Goal: Task Accomplishment & Management: Manage account settings

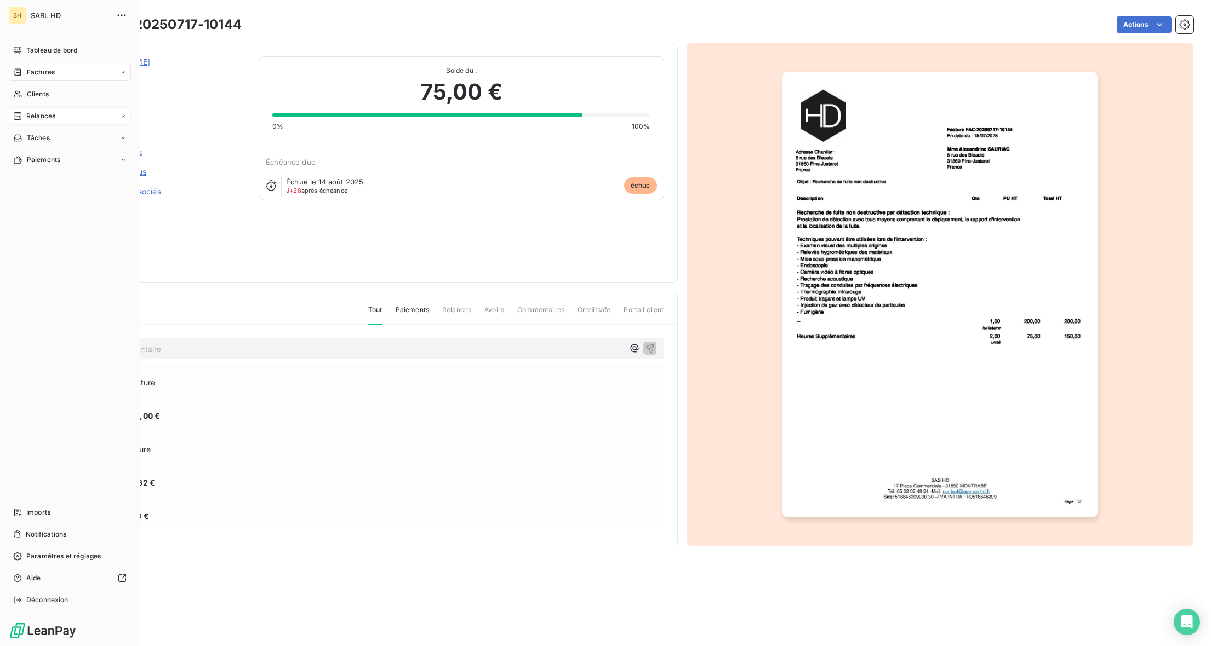
click at [54, 116] on span "Relances" at bounding box center [40, 116] width 29 height 10
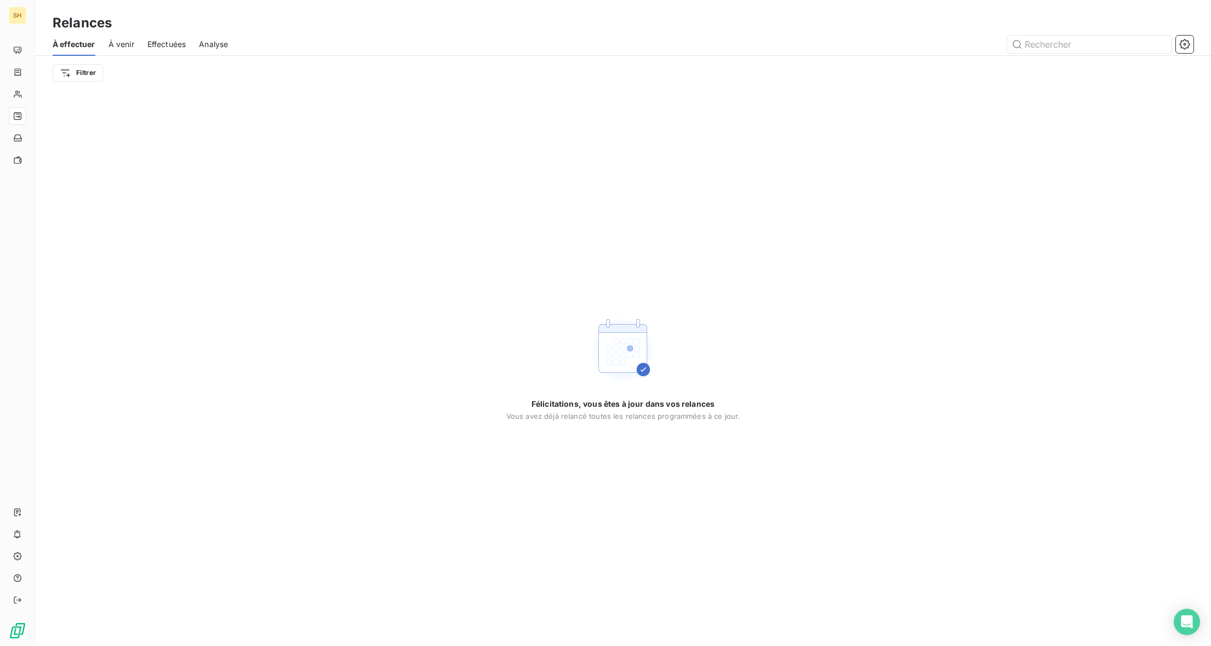
click at [156, 42] on span "Effectuées" at bounding box center [166, 44] width 39 height 11
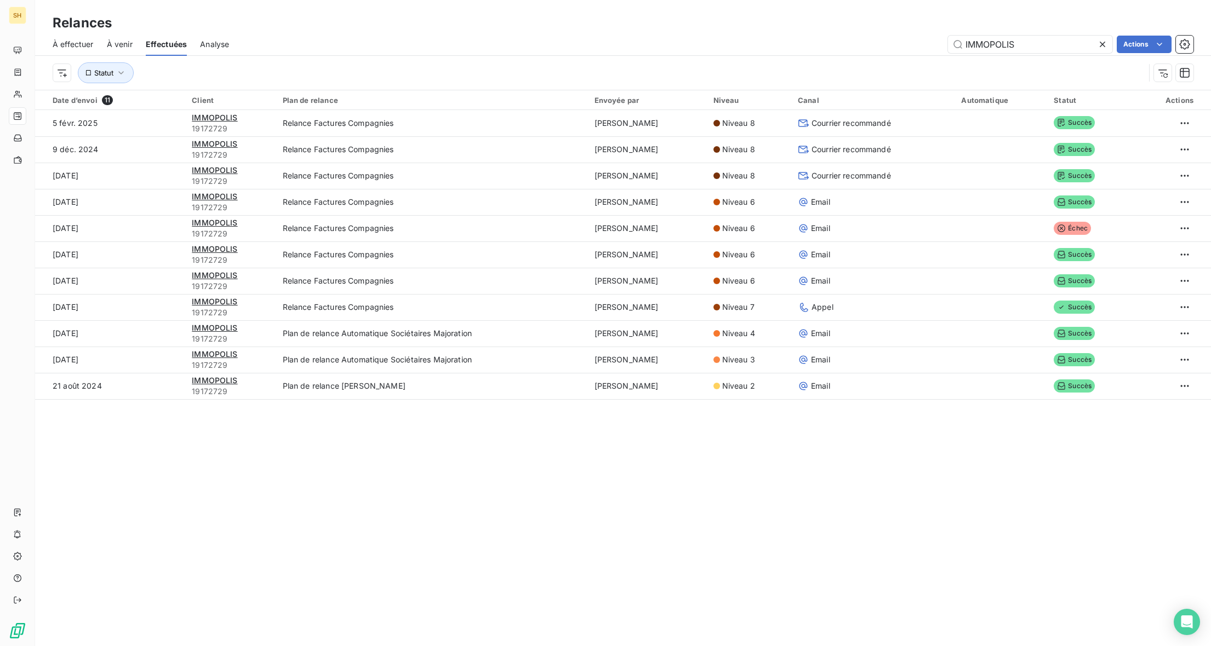
click at [123, 50] on div "À venir" at bounding box center [120, 44] width 26 height 23
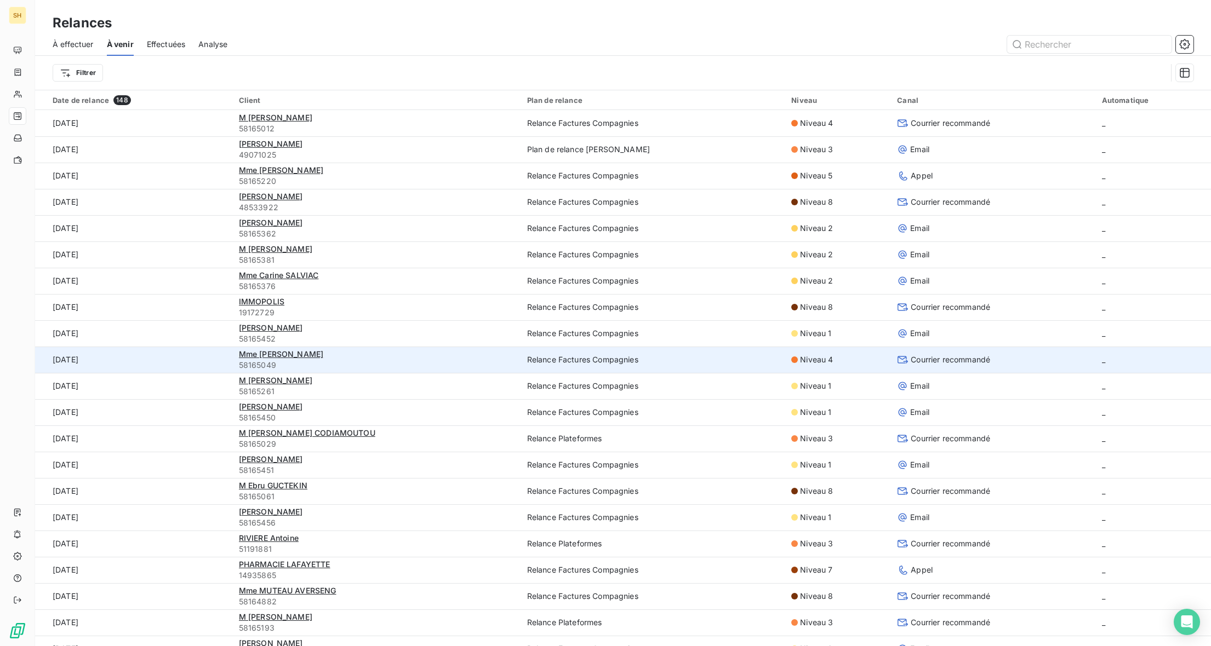
scroll to position [104, 0]
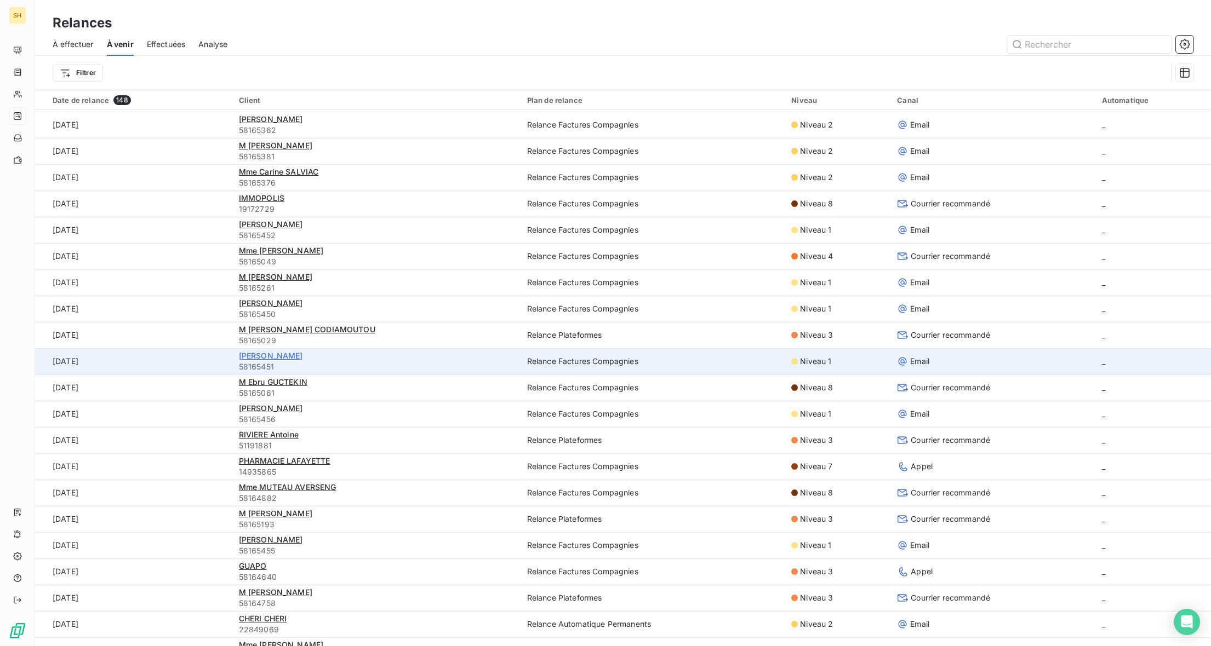
click at [280, 354] on span "Mme Jeanne PAYET" at bounding box center [271, 355] width 64 height 9
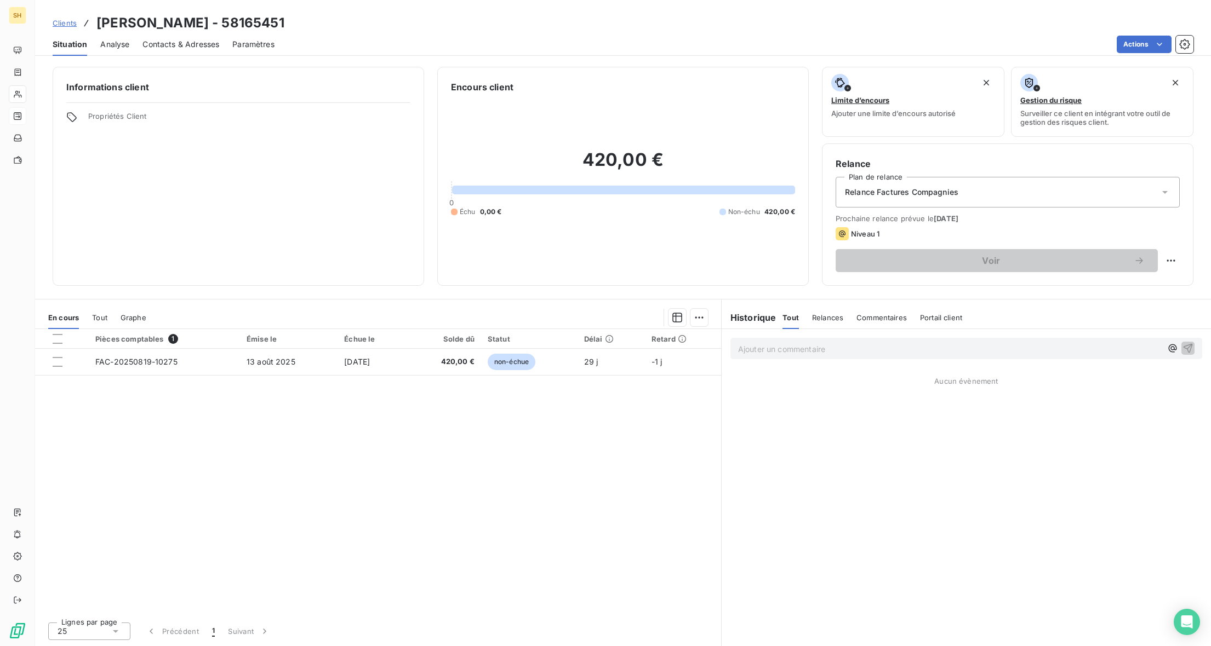
click at [171, 39] on span "Contacts & Adresses" at bounding box center [180, 44] width 77 height 11
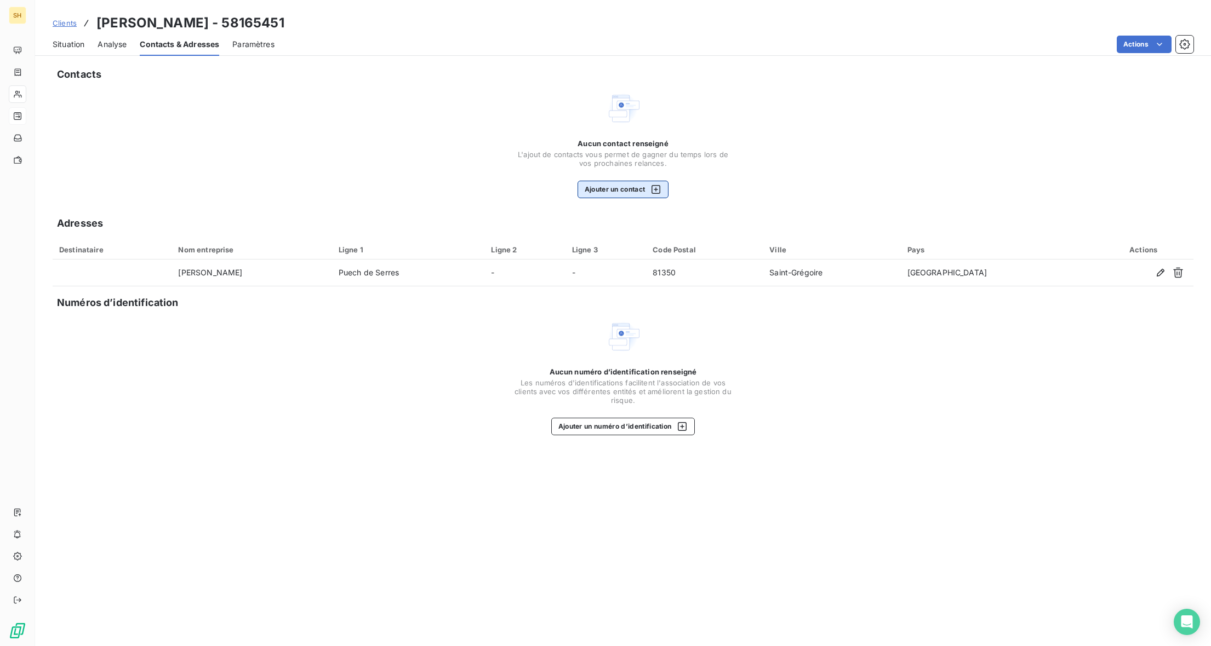
click at [635, 194] on button "Ajouter un contact" at bounding box center [622, 190] width 91 height 18
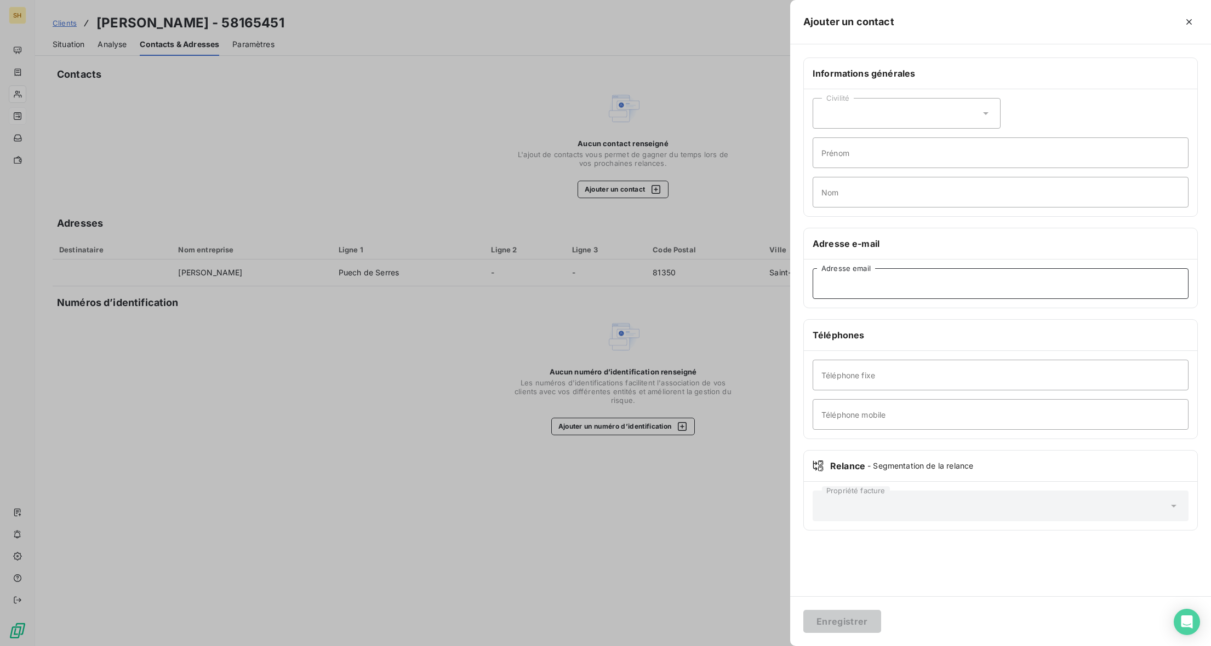
click at [1007, 290] on input "Adresse email" at bounding box center [1000, 283] width 376 height 31
paste input "prestataire@domus-services.fr"
type input "prestataire@domus-services.fr"
click at [848, 158] on input "Prénom" at bounding box center [1000, 152] width 376 height 31
type input "DOMUS"
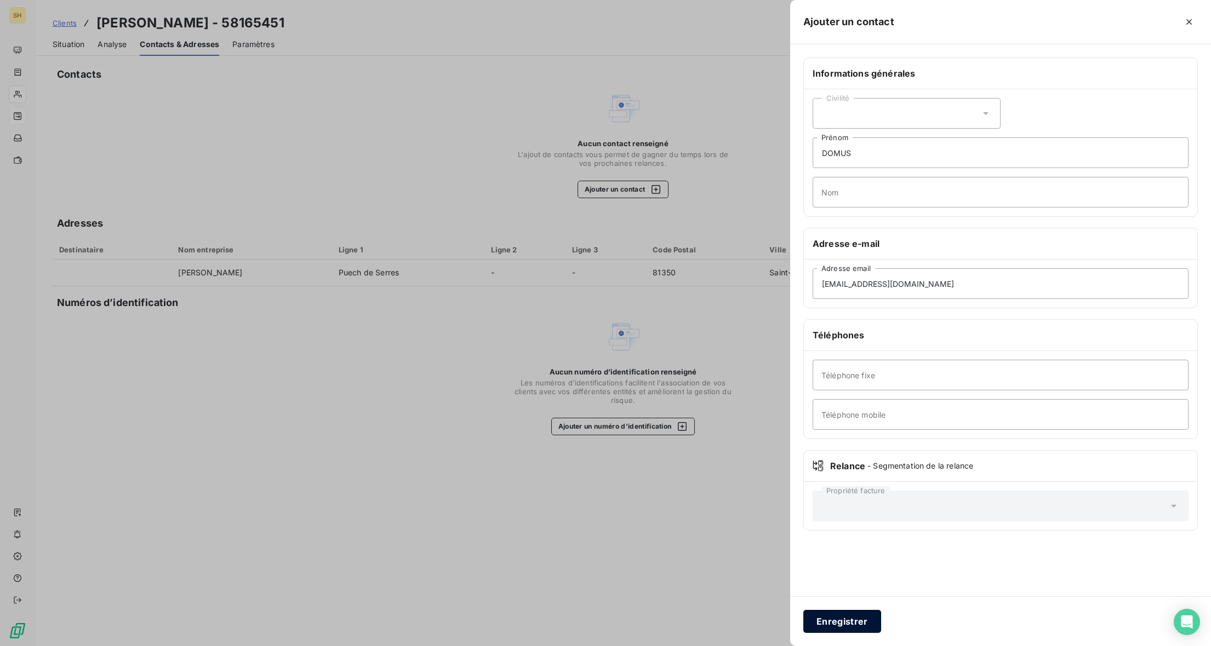
click at [849, 622] on button "Enregistrer" at bounding box center [842, 621] width 78 height 23
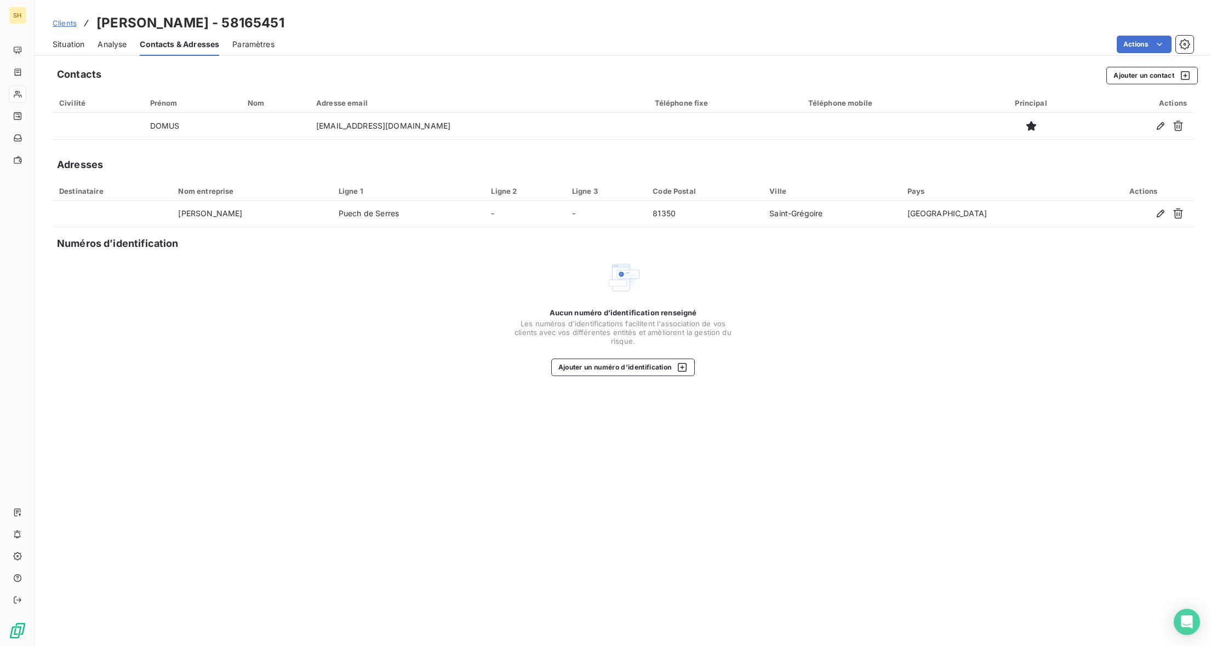
click at [77, 48] on span "Situation" at bounding box center [69, 44] width 32 height 11
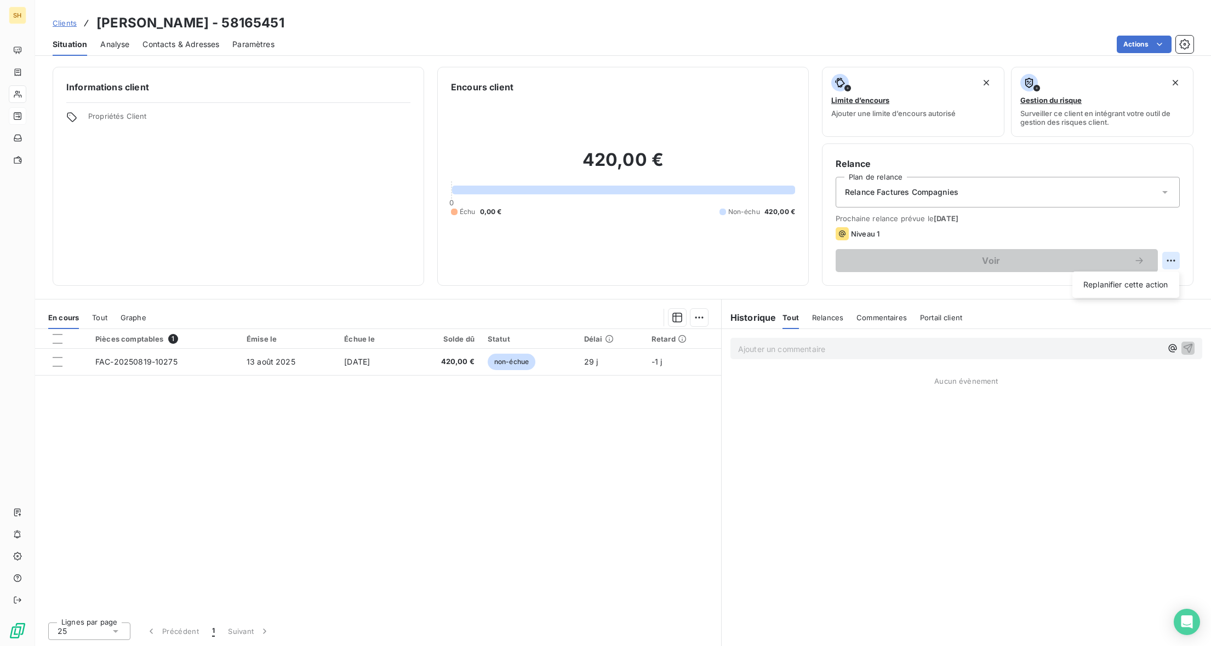
click at [1168, 257] on html "SH Clients Mme Jeanne PAYET - 58165451 Situation Analyse Contacts & Adresses Pa…" at bounding box center [605, 323] width 1211 height 646
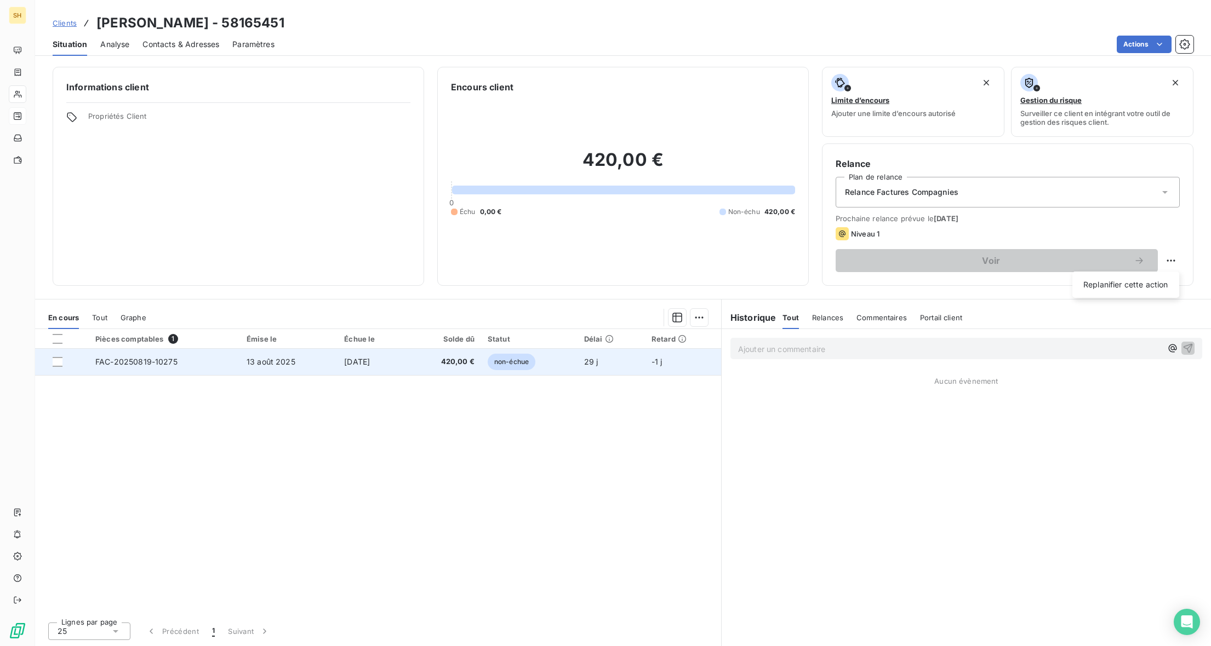
click at [301, 362] on html "SH Clients Mme Jeanne PAYET - 58165451 Situation Analyse Contacts & Adresses Pa…" at bounding box center [605, 323] width 1211 height 646
click at [267, 353] on td "13 août 2025" at bounding box center [289, 362] width 98 height 26
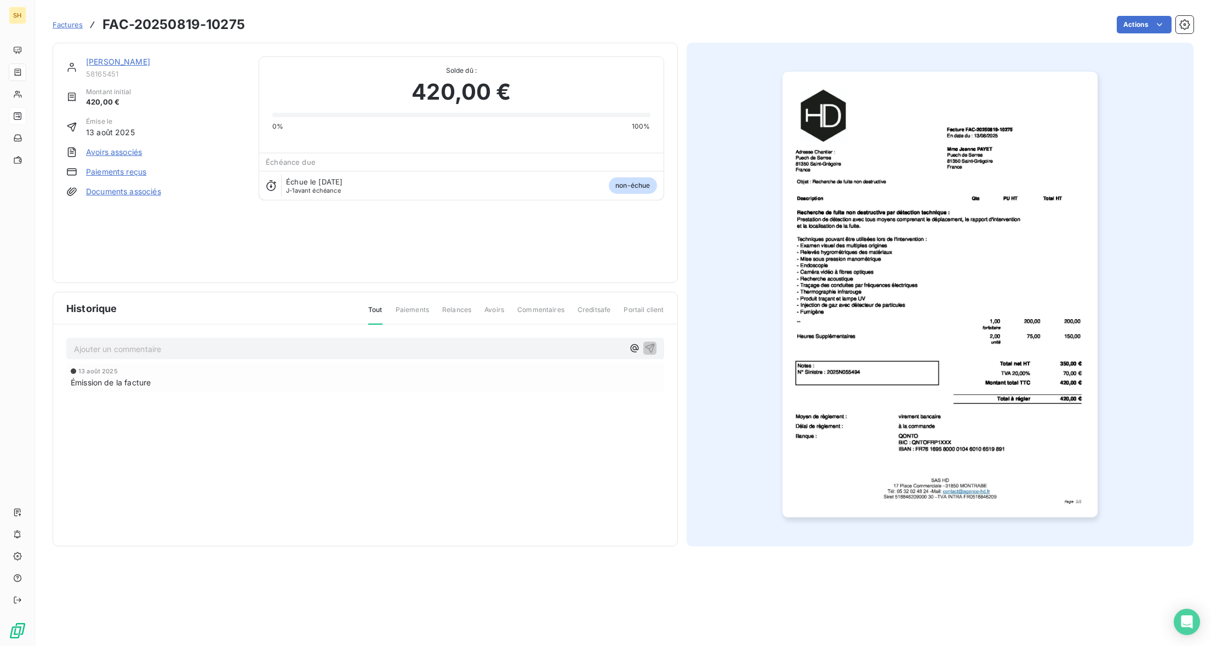
click at [99, 64] on link "Mme Jeanne PAYET" at bounding box center [118, 61] width 64 height 9
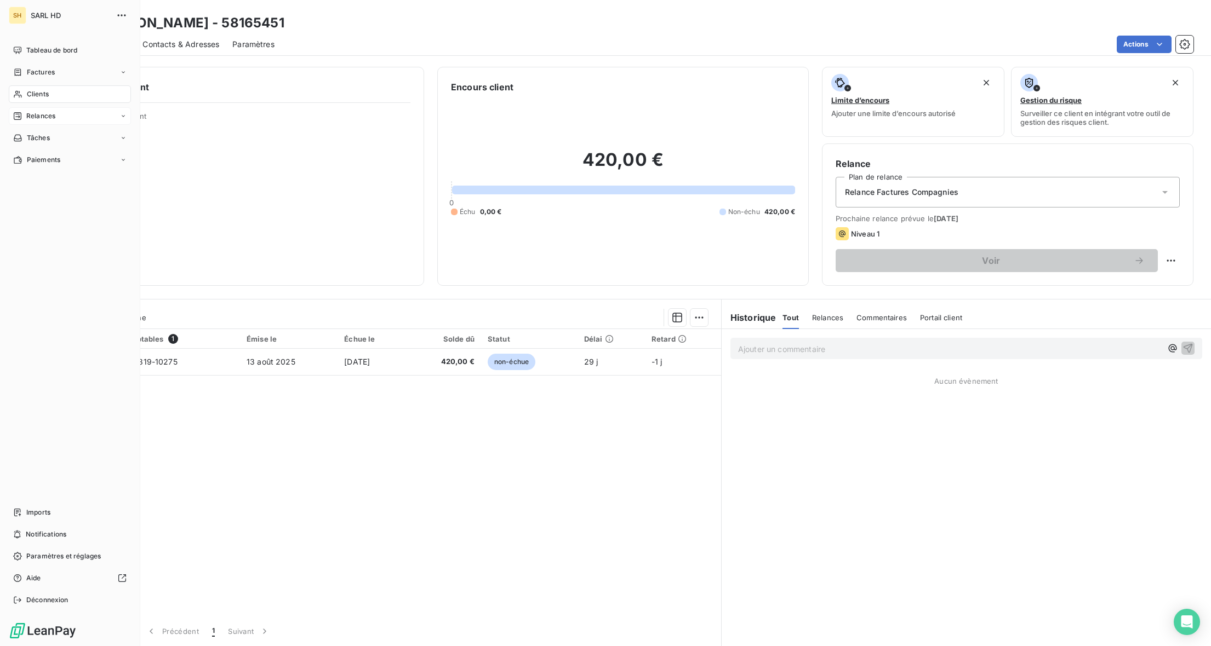
click at [32, 121] on div "Relances" at bounding box center [70, 116] width 122 height 18
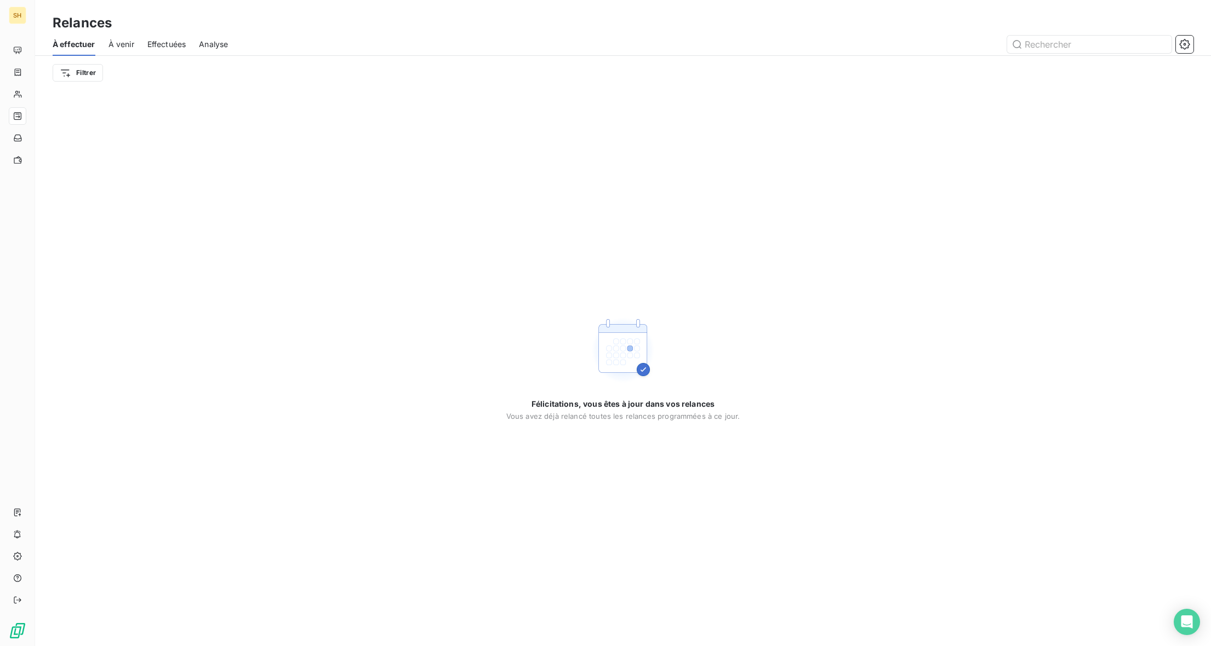
click at [116, 44] on span "À venir" at bounding box center [121, 44] width 26 height 11
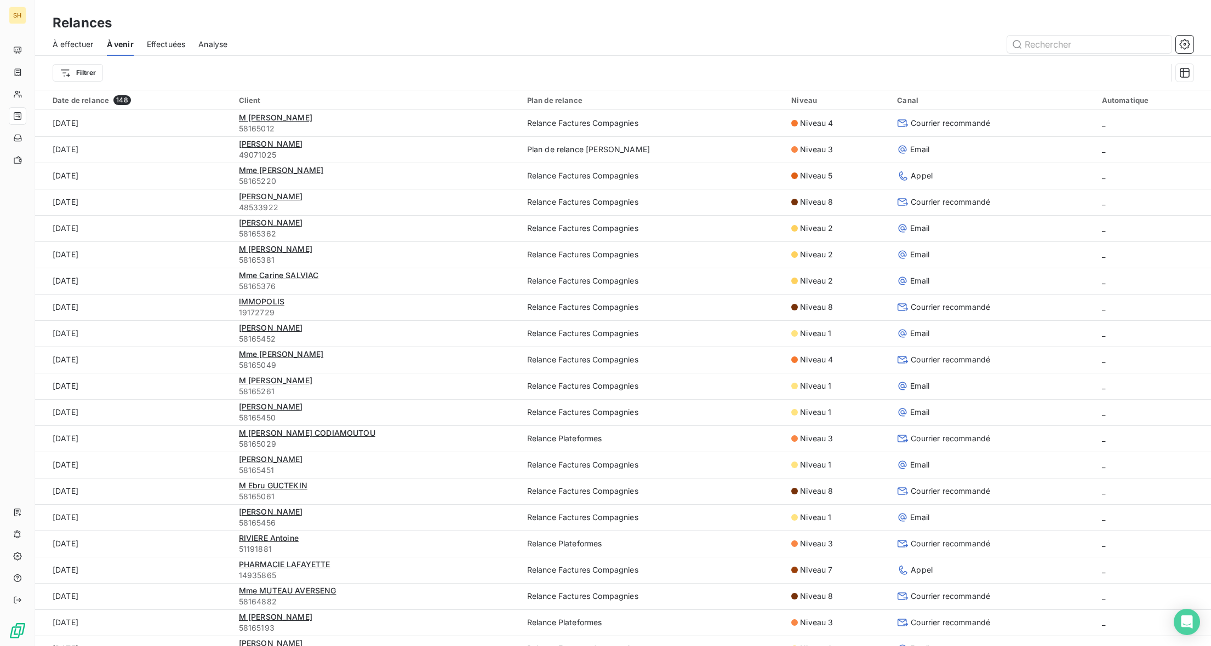
click at [154, 45] on span "Effectuées" at bounding box center [166, 44] width 39 height 11
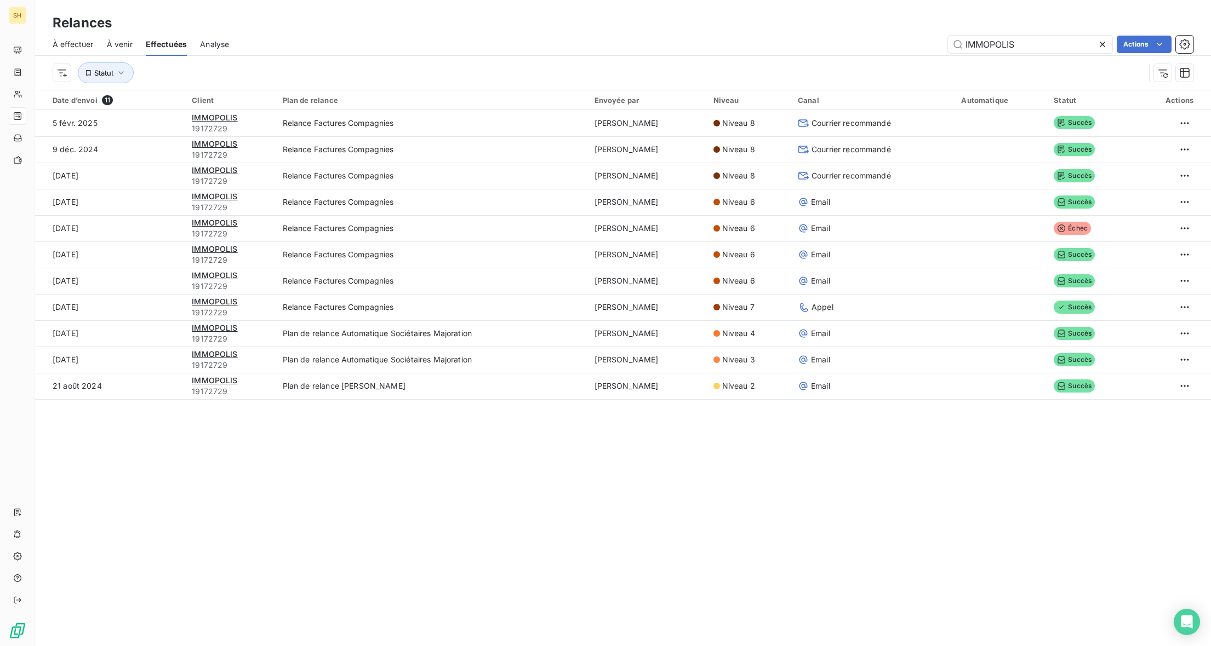
click at [128, 51] on div "À venir" at bounding box center [120, 44] width 26 height 23
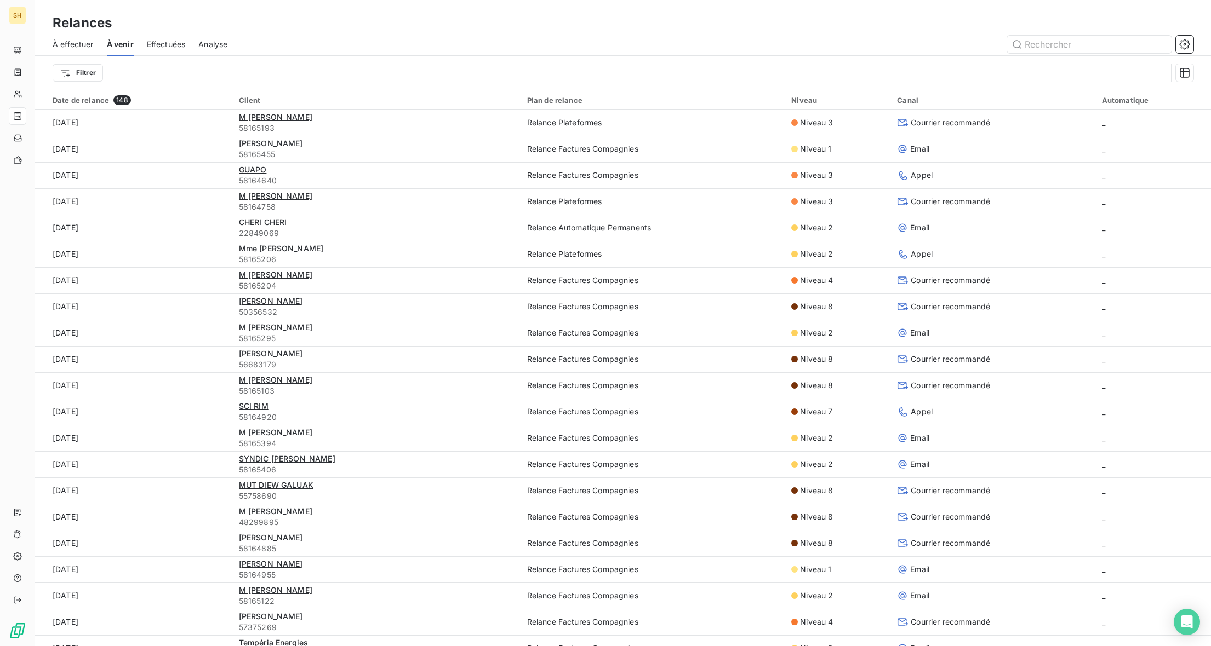
scroll to position [532, 0]
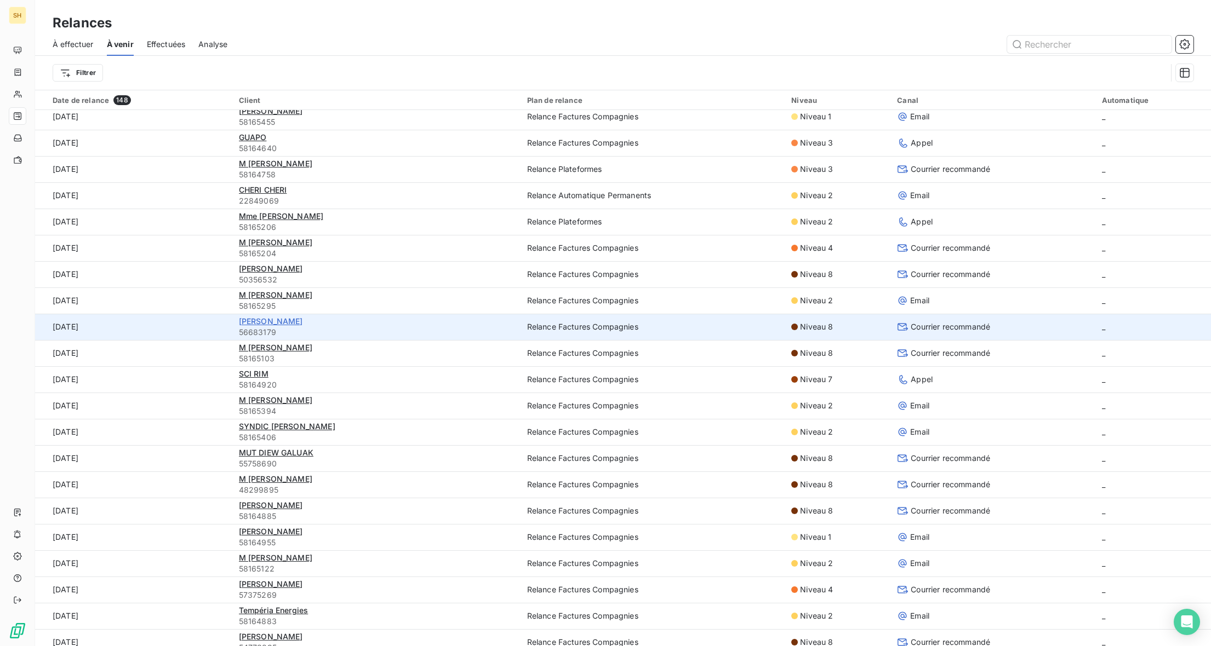
click at [276, 324] on span "RABELLO Jessica" at bounding box center [271, 321] width 64 height 9
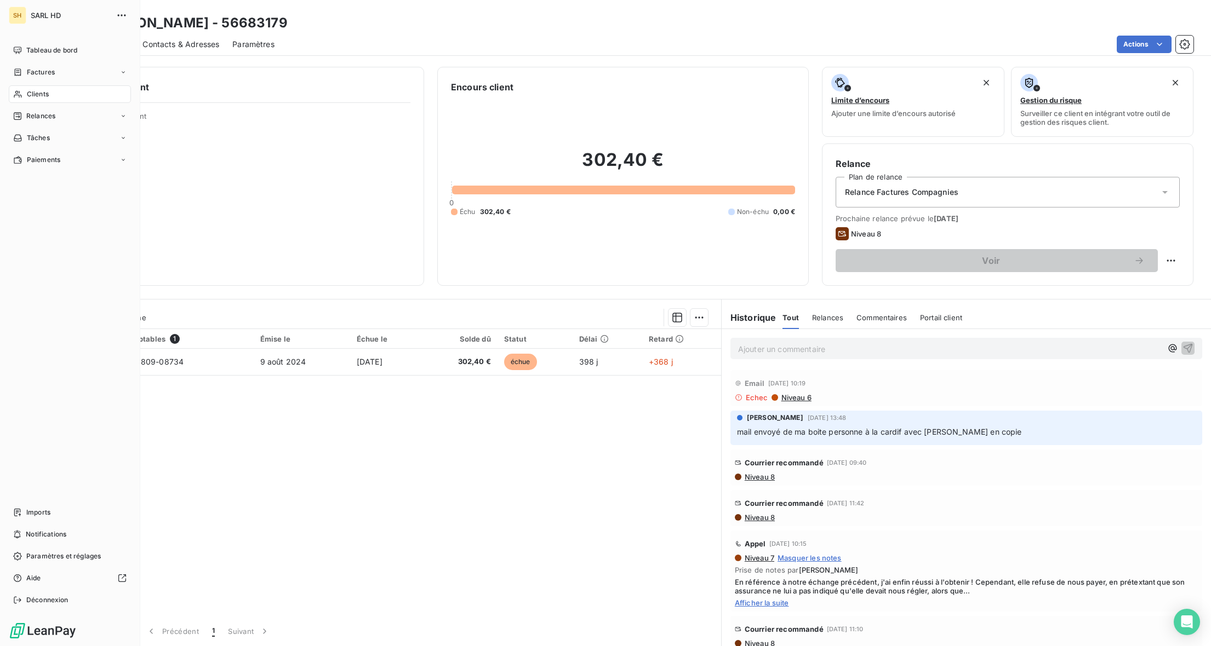
click at [52, 113] on span "Relances" at bounding box center [40, 116] width 29 height 10
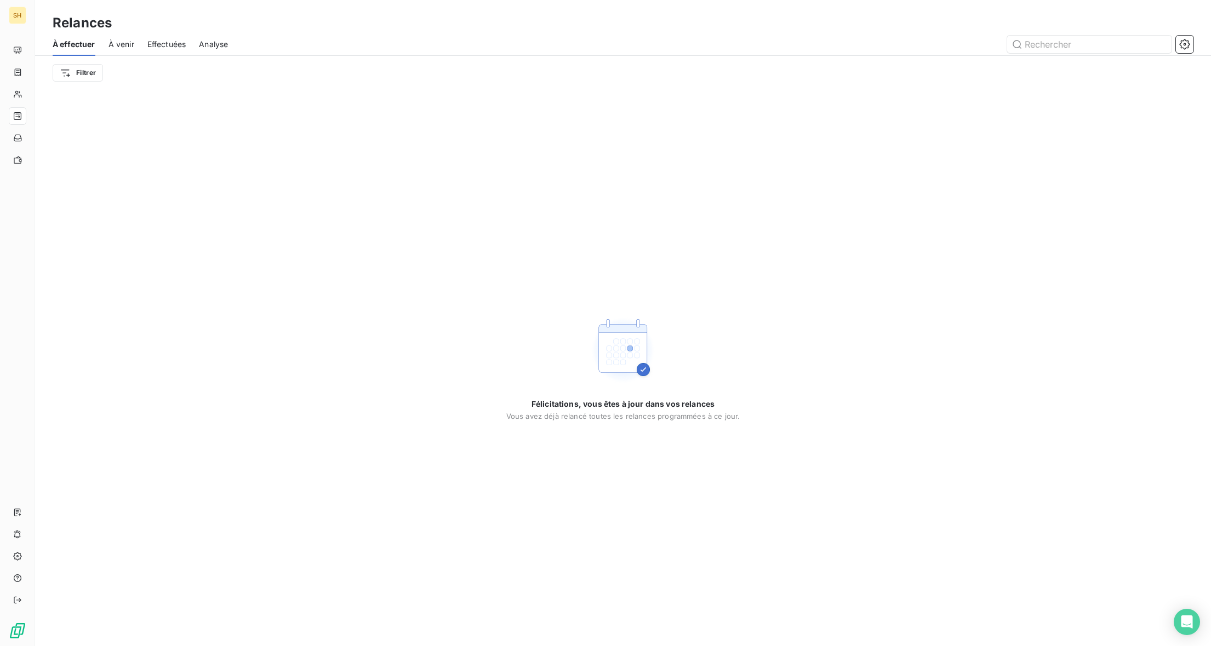
click at [163, 47] on span "Effectuées" at bounding box center [166, 44] width 39 height 11
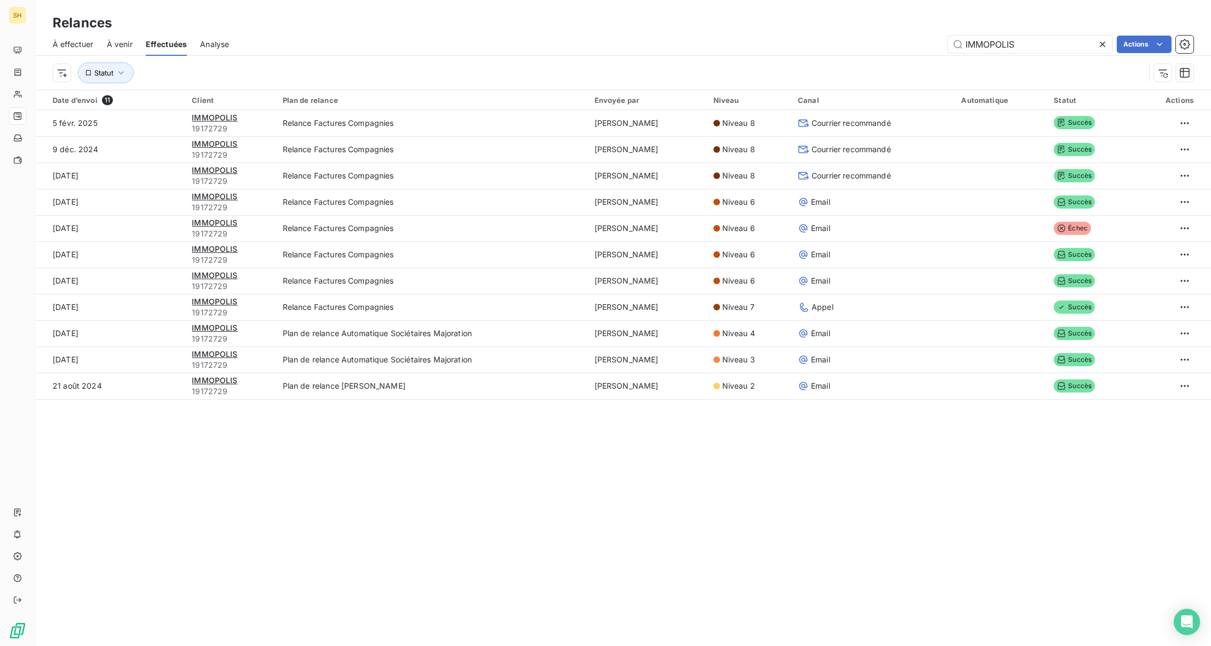
click at [125, 49] on span "À venir" at bounding box center [120, 44] width 26 height 11
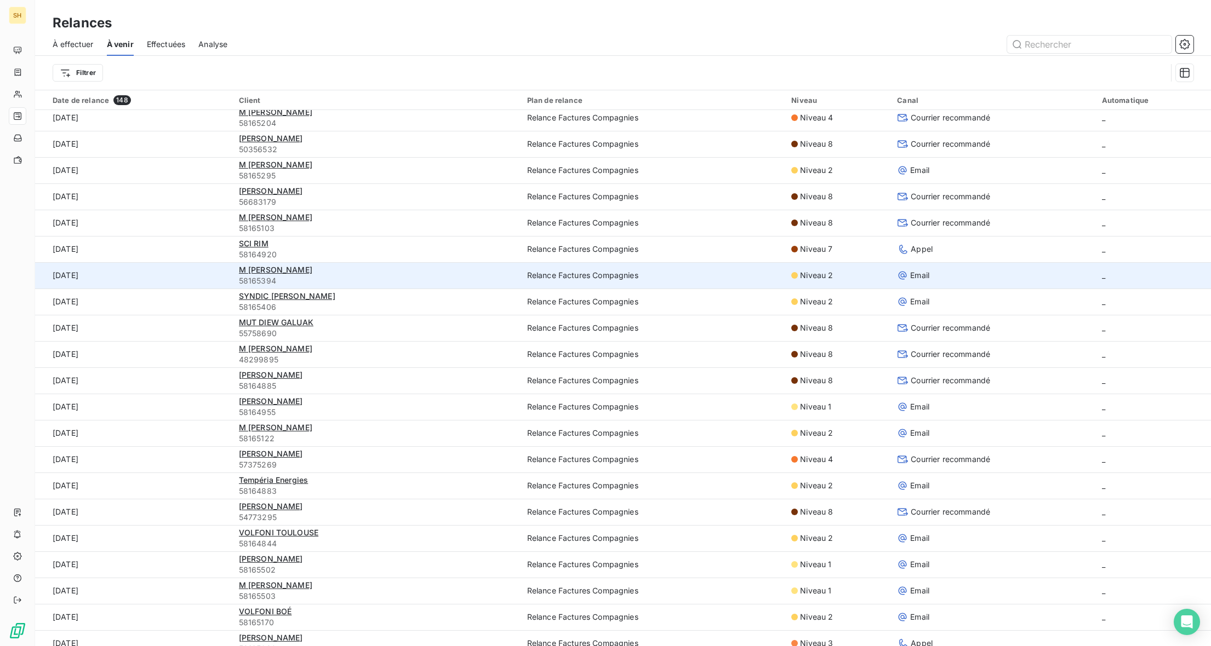
scroll to position [668, 0]
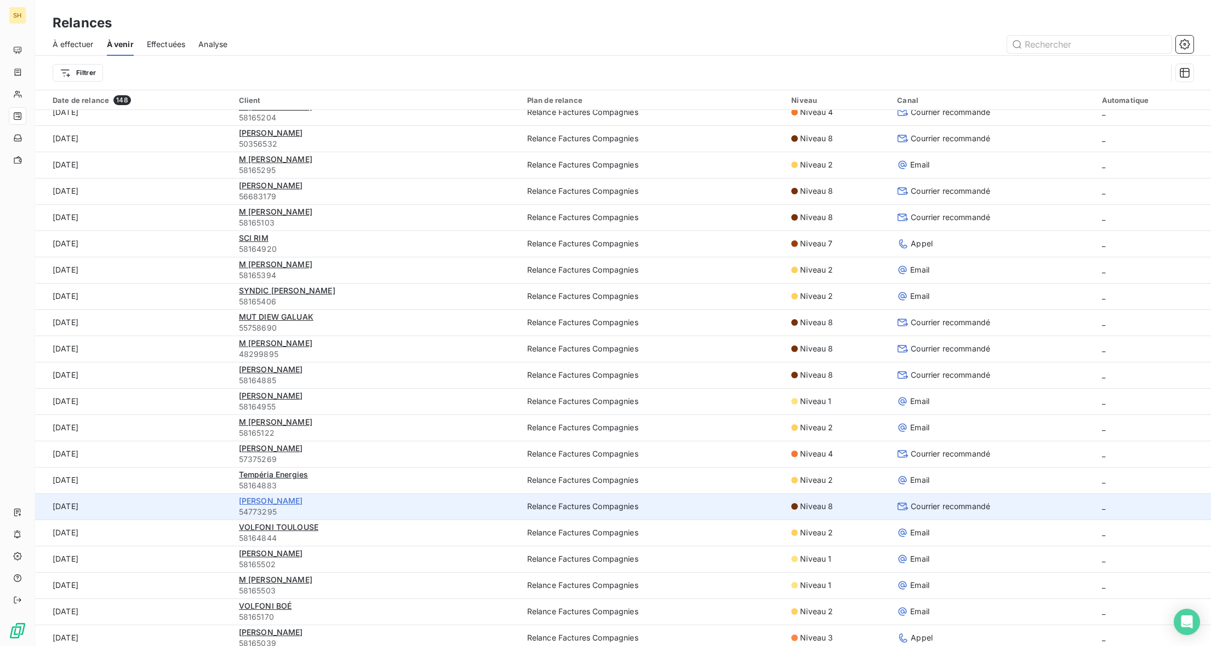
click at [276, 502] on span "ARRIGNON Sandy" at bounding box center [271, 500] width 64 height 9
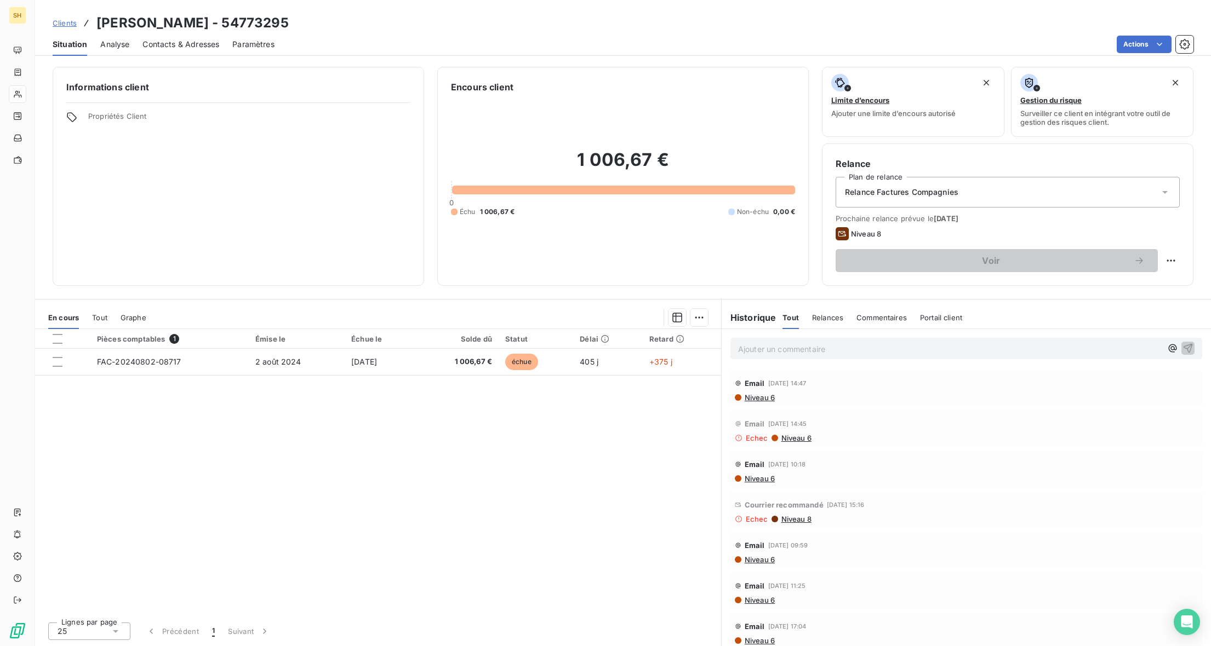
click at [280, 502] on div "Pièces comptables 1 Émise le Échue le Solde dû Statut Délai Retard FAC-20240802…" at bounding box center [378, 471] width 686 height 284
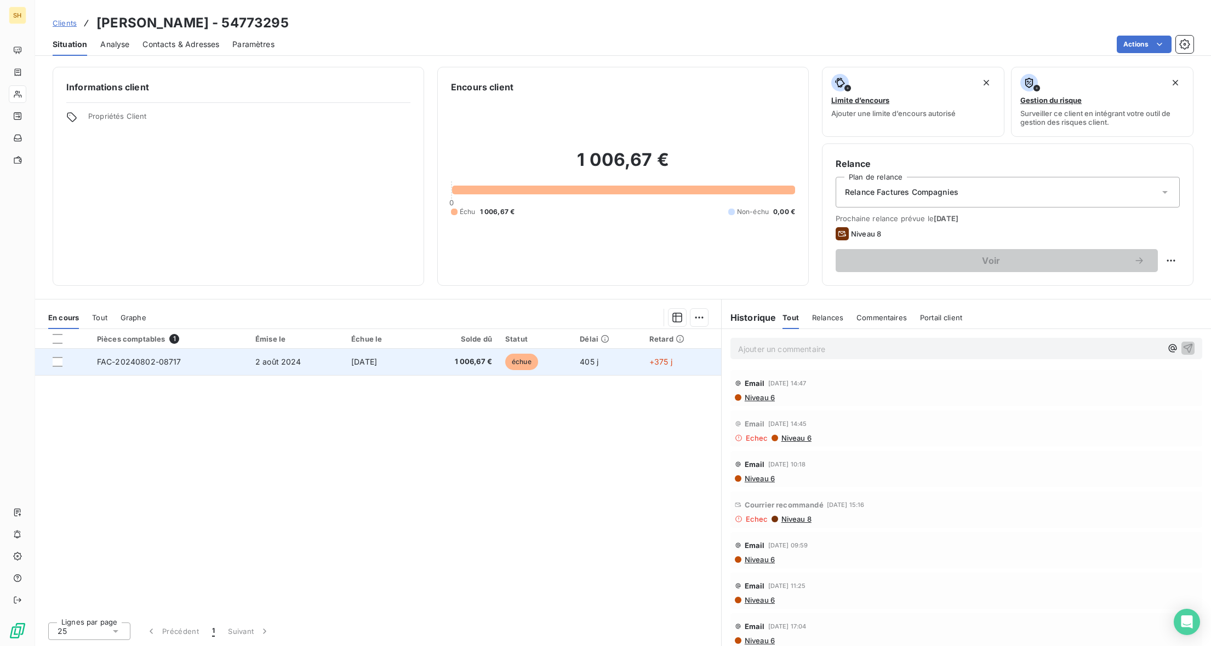
click at [174, 362] on span "FAC-20240802-08717" at bounding box center [139, 361] width 84 height 9
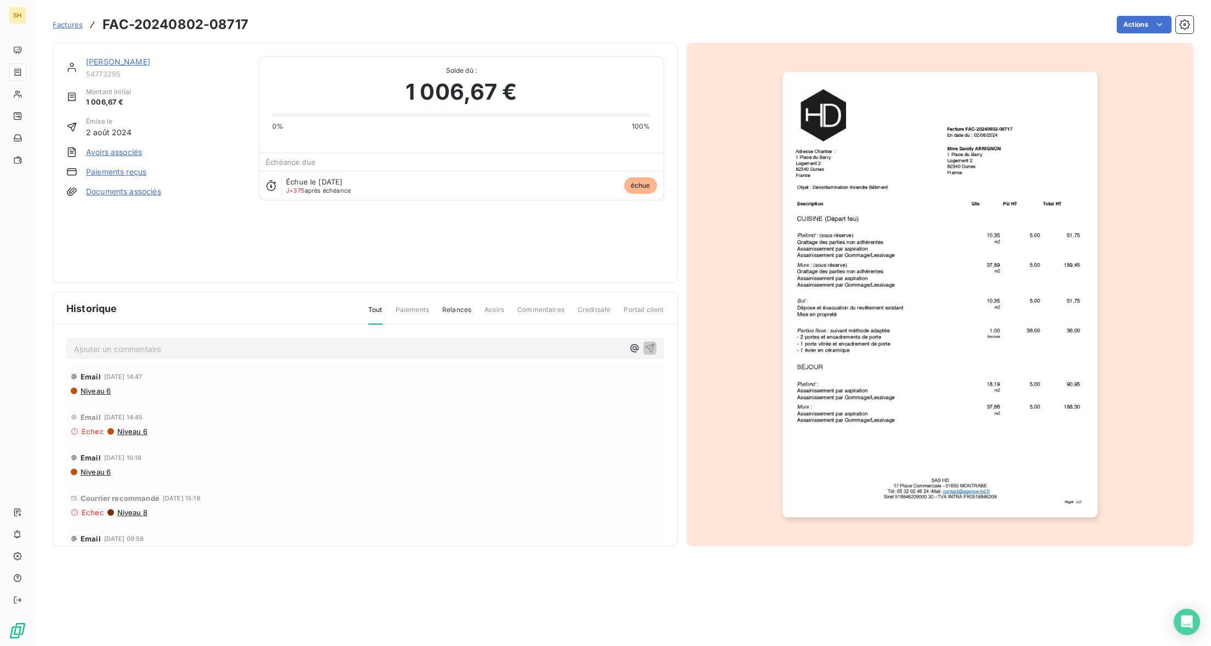
click at [108, 190] on link "Documents associés" at bounding box center [123, 191] width 75 height 11
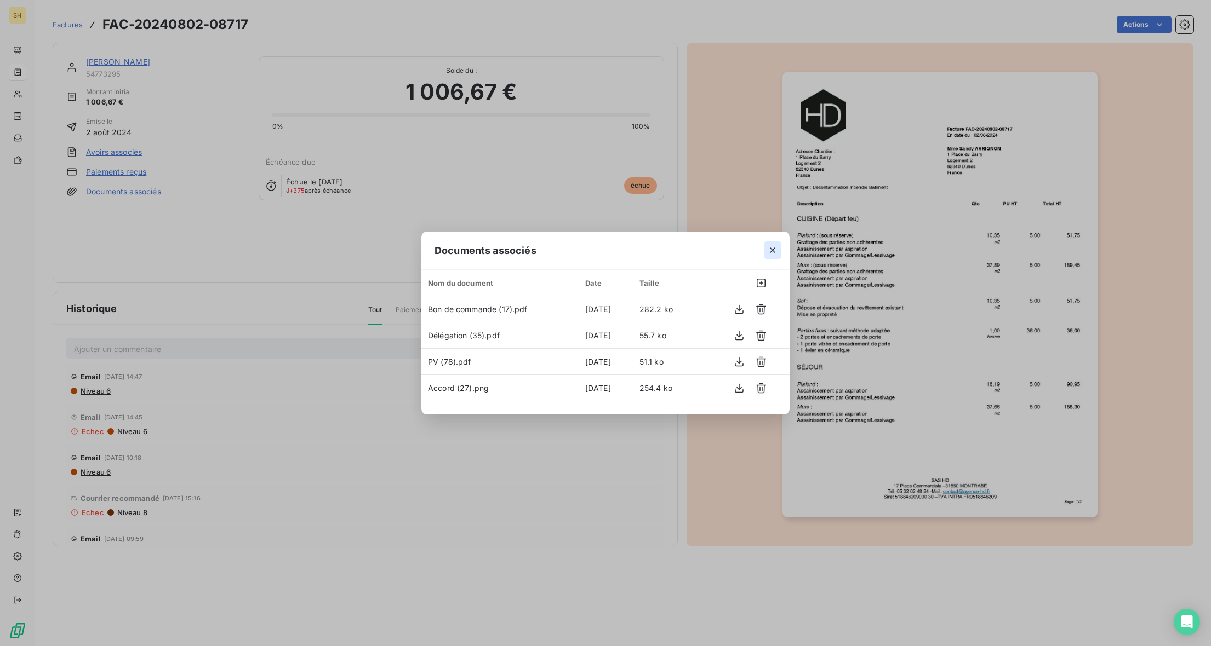
click at [776, 248] on icon "button" at bounding box center [772, 250] width 11 height 11
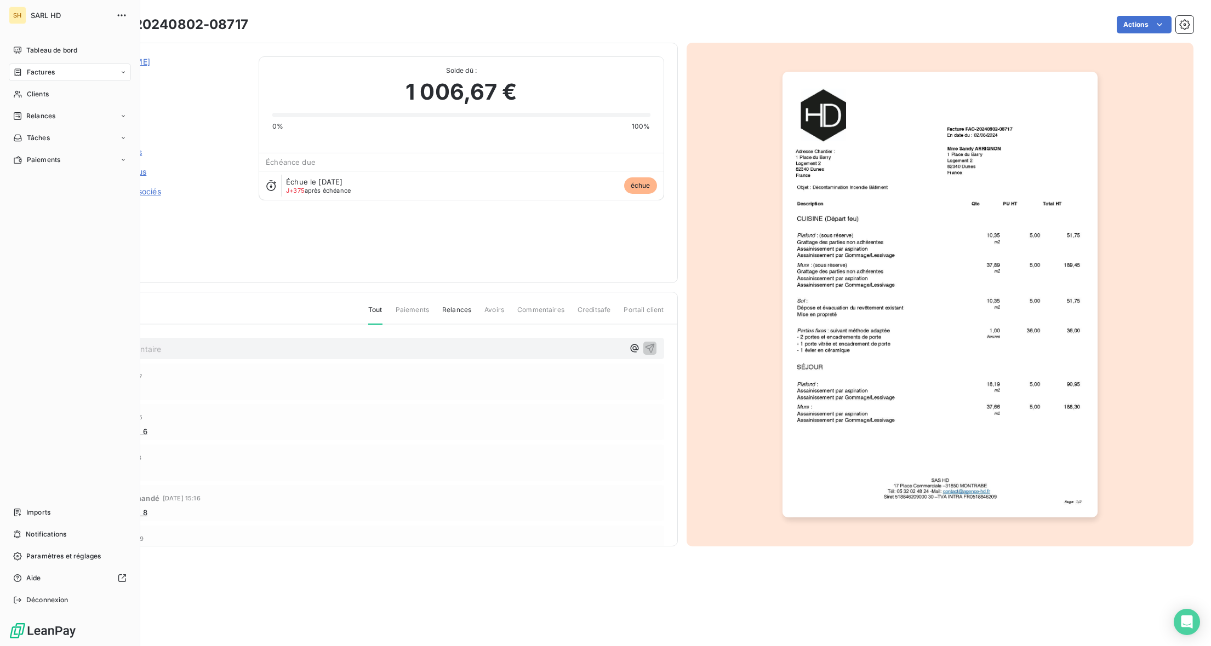
click at [25, 117] on div "Relances" at bounding box center [34, 116] width 42 height 10
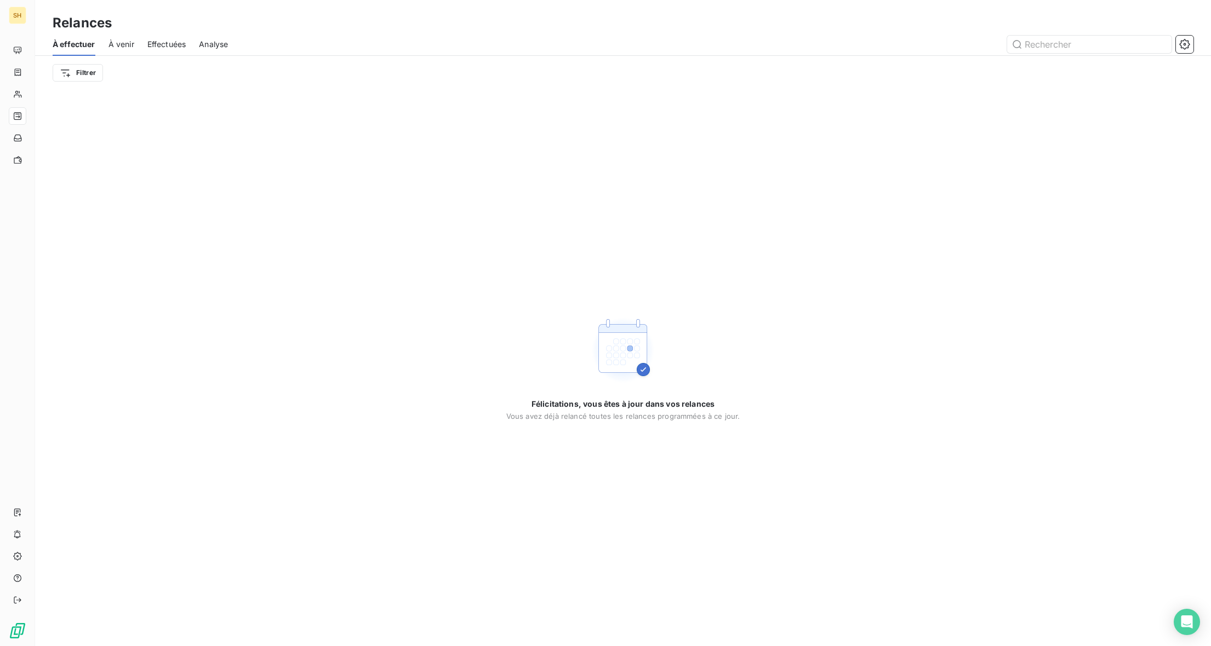
click at [120, 41] on span "À venir" at bounding box center [121, 44] width 26 height 11
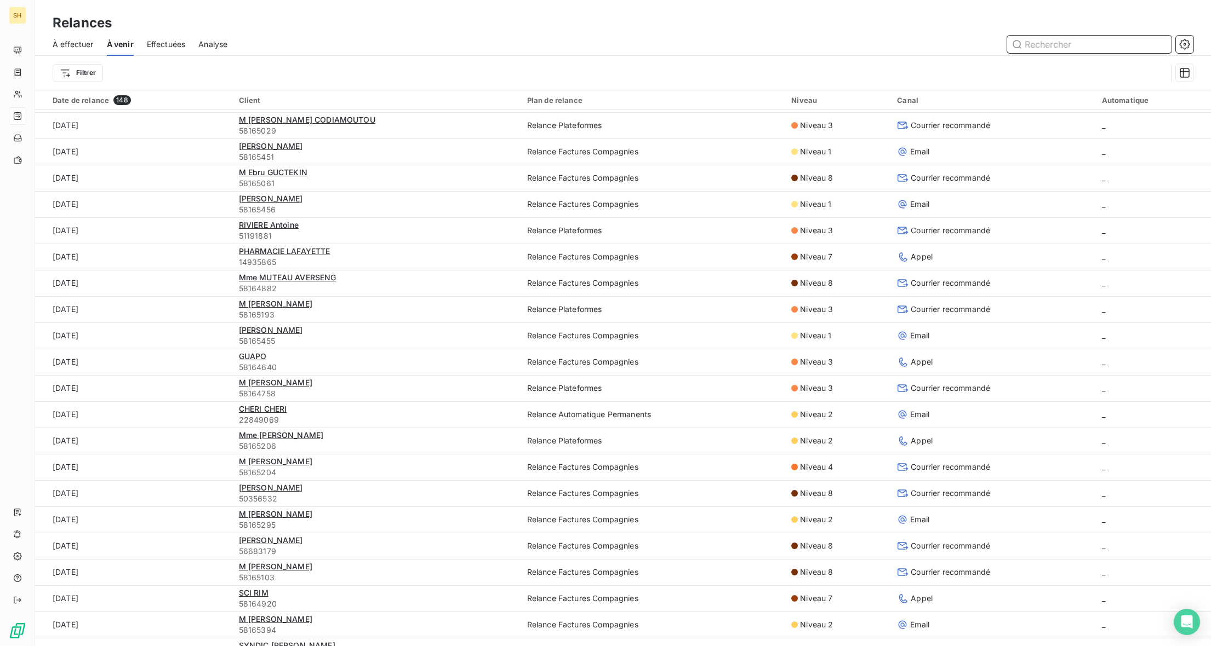
scroll to position [343, 0]
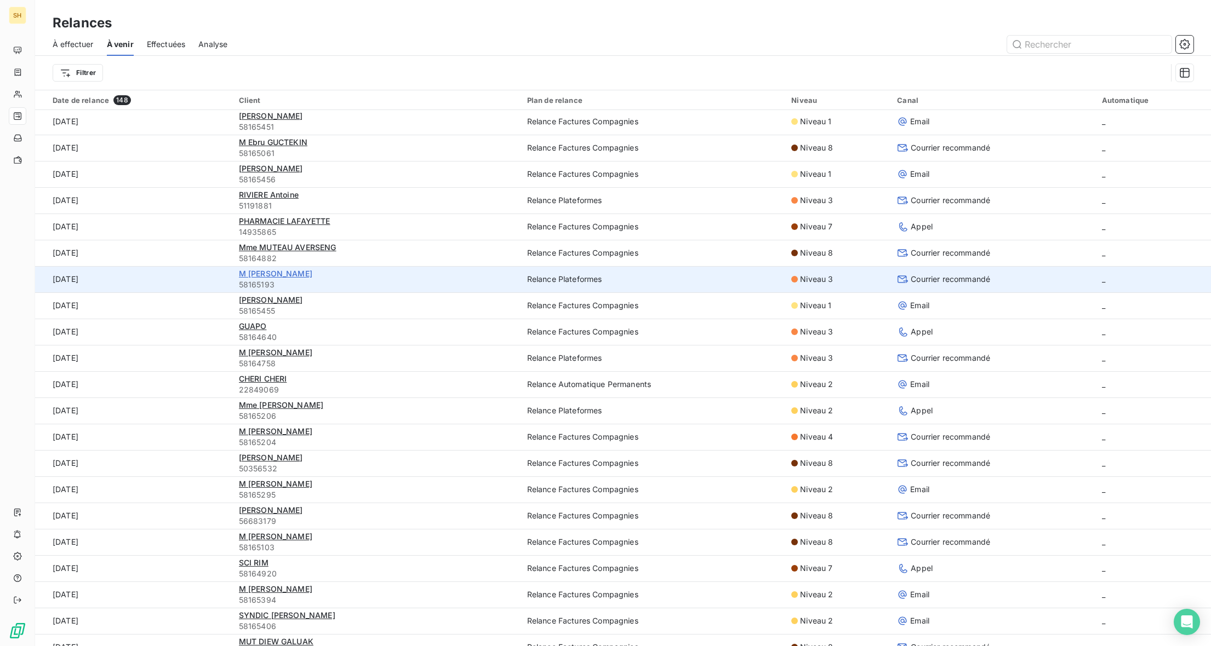
click at [273, 273] on span "M Fournier Eric" at bounding box center [275, 273] width 73 height 9
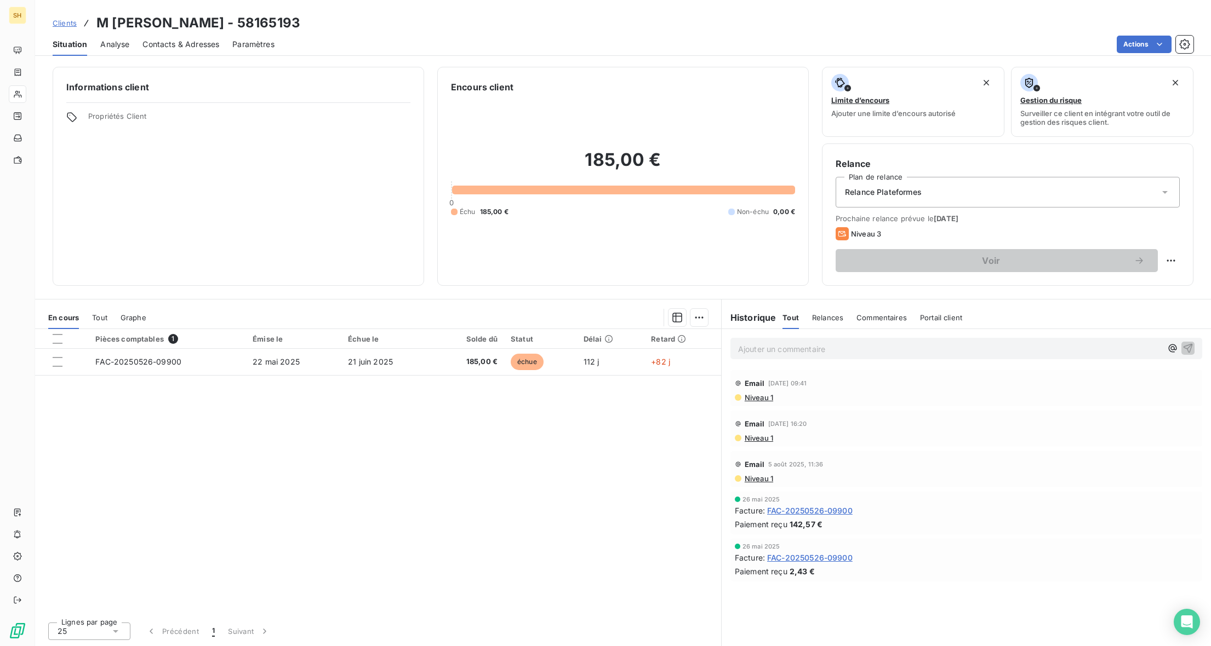
click at [817, 317] on span "Relances" at bounding box center [827, 317] width 31 height 9
click at [1166, 262] on html "SH Clients M Fournier Eric - 58165193 Situation Analyse Contacts & Adresses Par…" at bounding box center [605, 323] width 1211 height 646
click at [1133, 348] on html "SH Clients M Fournier Eric - 58165193 Situation Analyse Contacts & Adresses Par…" at bounding box center [605, 323] width 1211 height 646
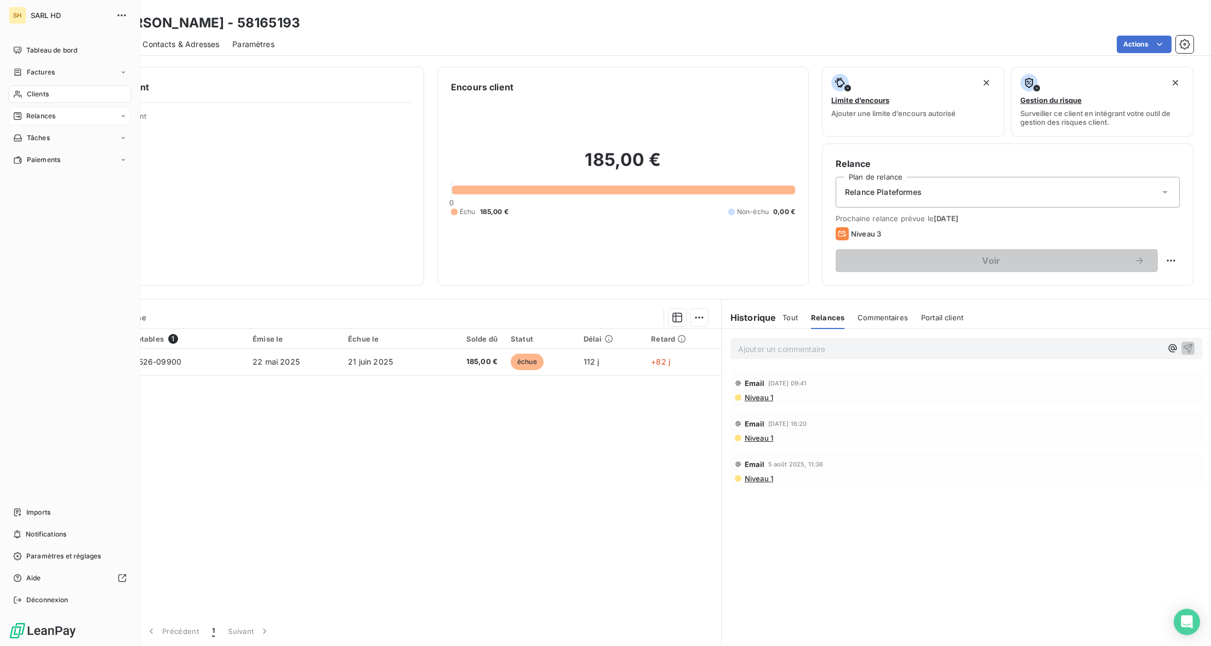
click at [24, 111] on div "Relances" at bounding box center [34, 116] width 42 height 10
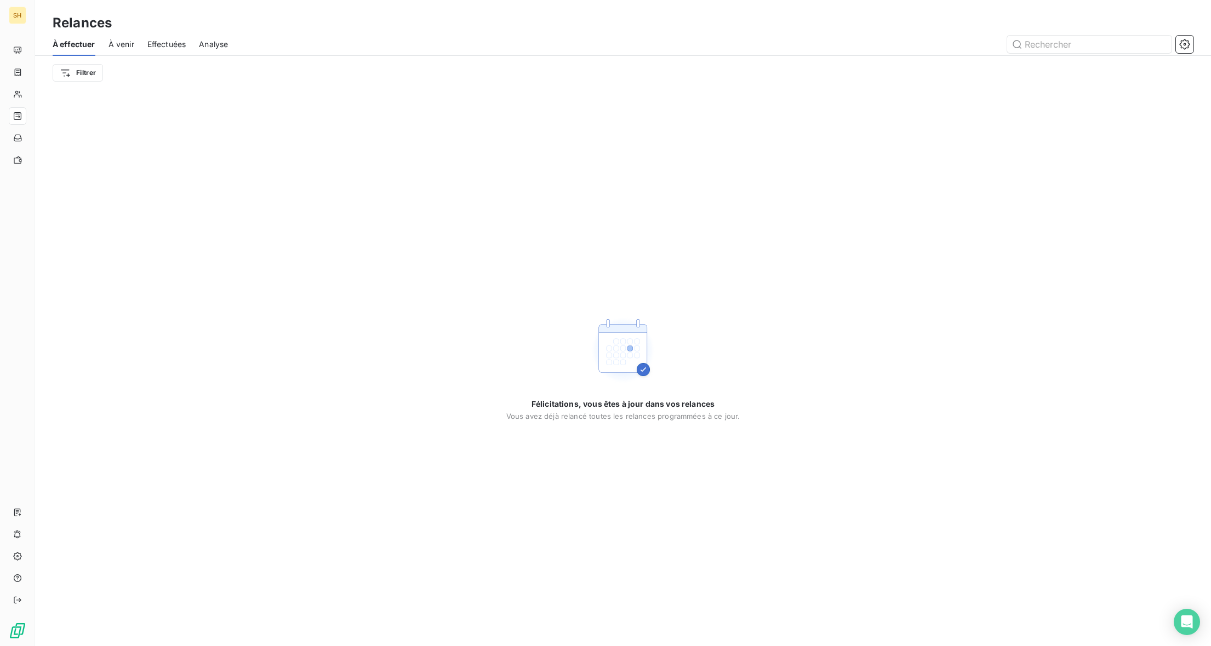
click at [121, 43] on span "À venir" at bounding box center [121, 44] width 26 height 11
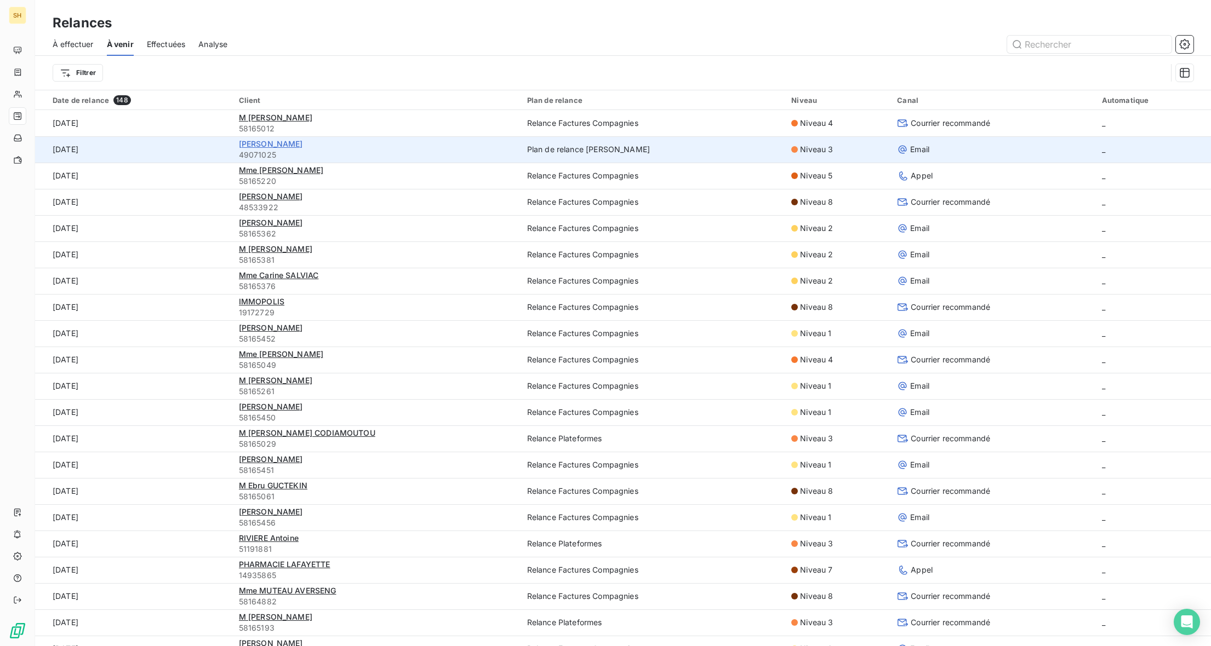
click at [248, 145] on span "[PERSON_NAME]" at bounding box center [271, 143] width 64 height 9
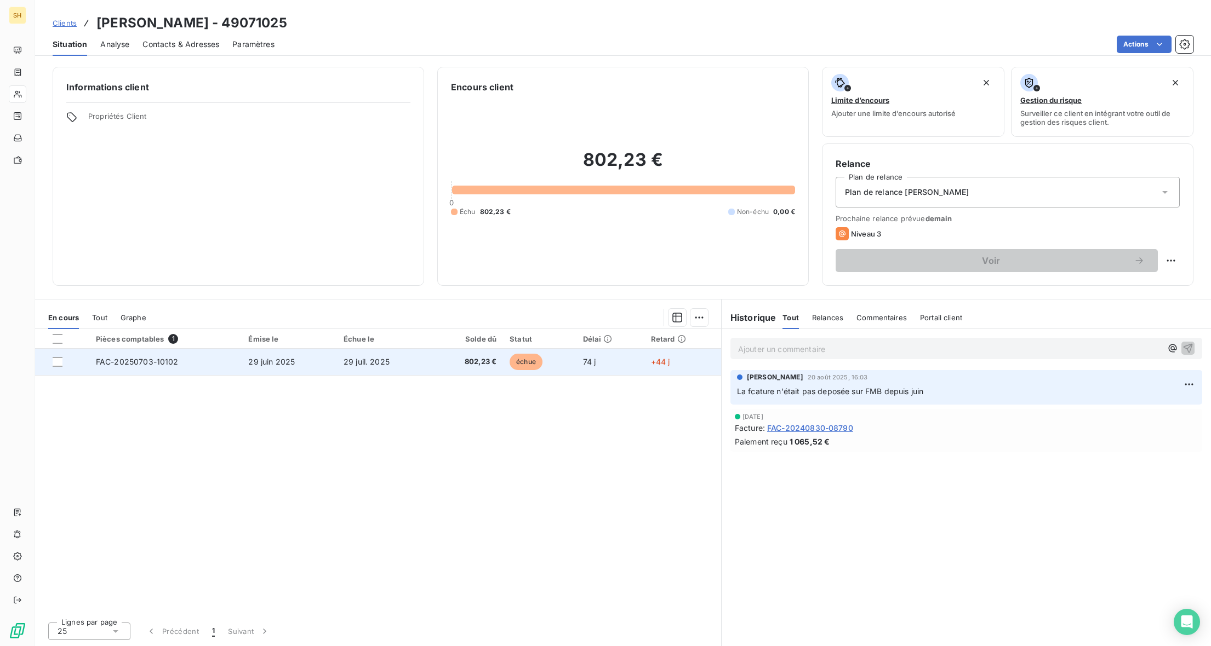
click at [174, 369] on td "FAC-20250703-10102" at bounding box center [165, 362] width 153 height 26
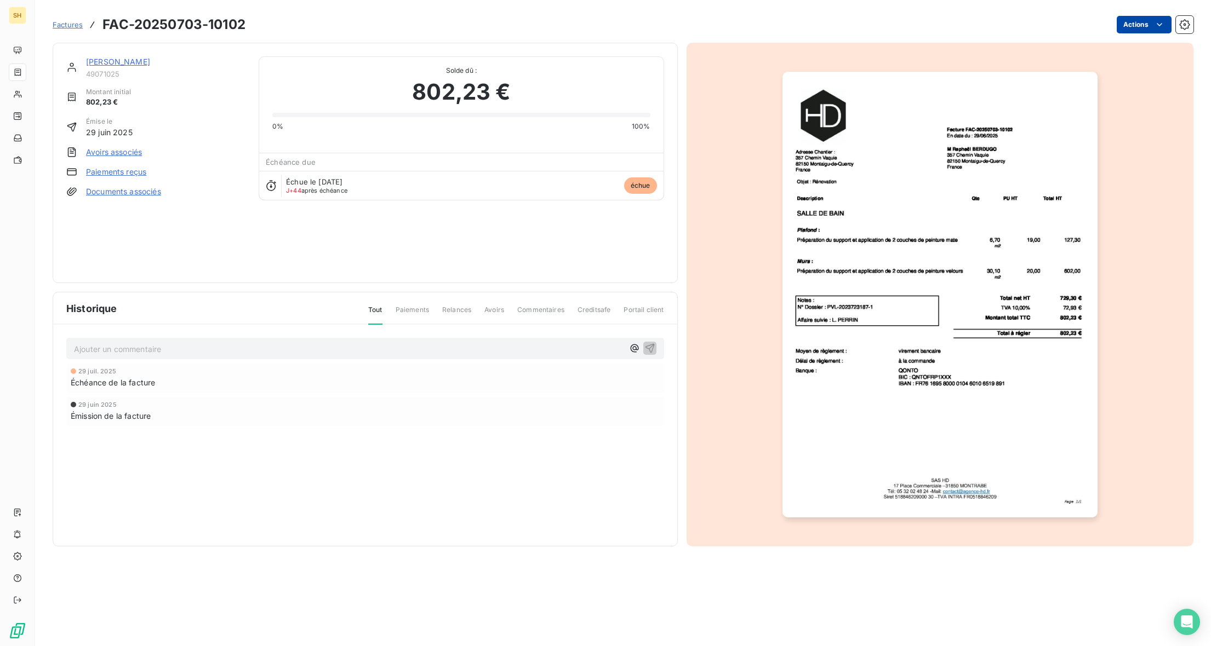
click at [1129, 21] on html "SH Factures FAC-20250703-10102 Actions BERDUGO Raphaël 49071025 Montant initial…" at bounding box center [605, 323] width 1211 height 646
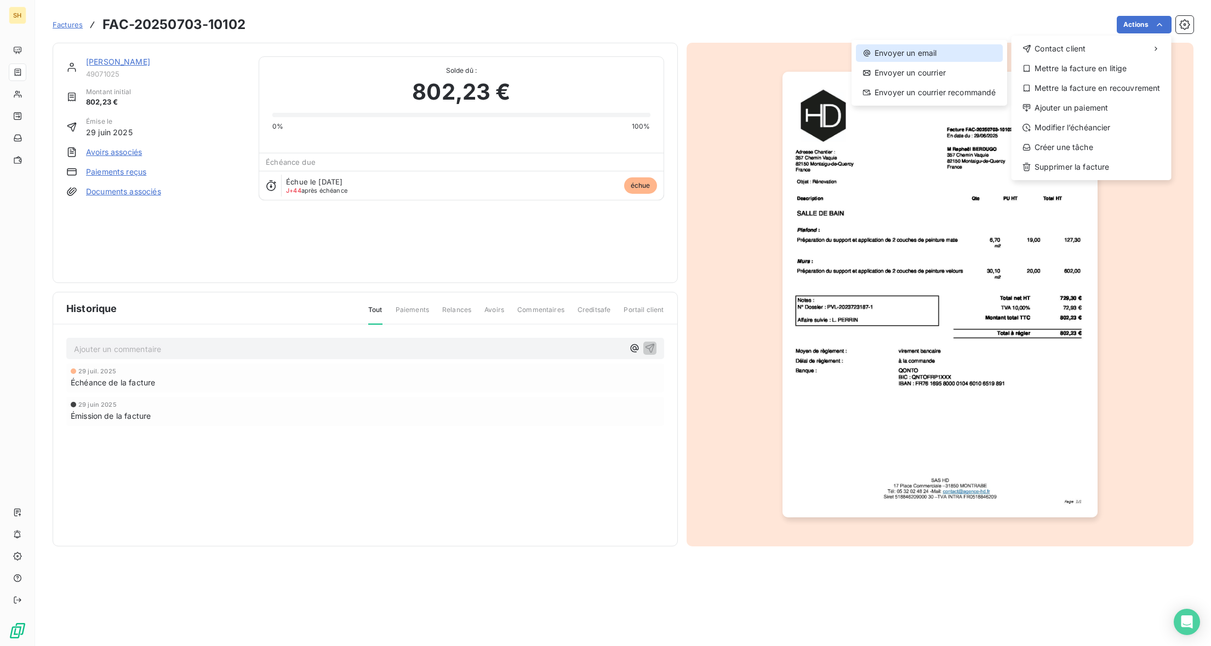
click at [960, 51] on div "Envoyer un email" at bounding box center [929, 53] width 147 height 18
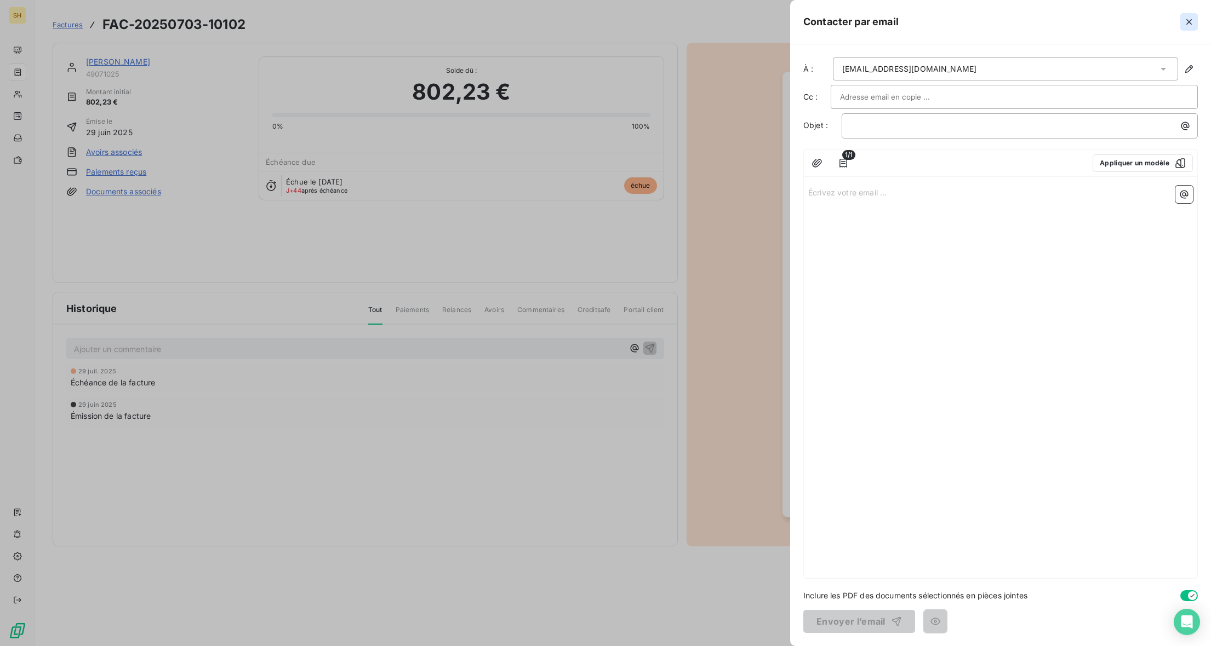
click at [1184, 19] on icon "button" at bounding box center [1188, 21] width 11 height 11
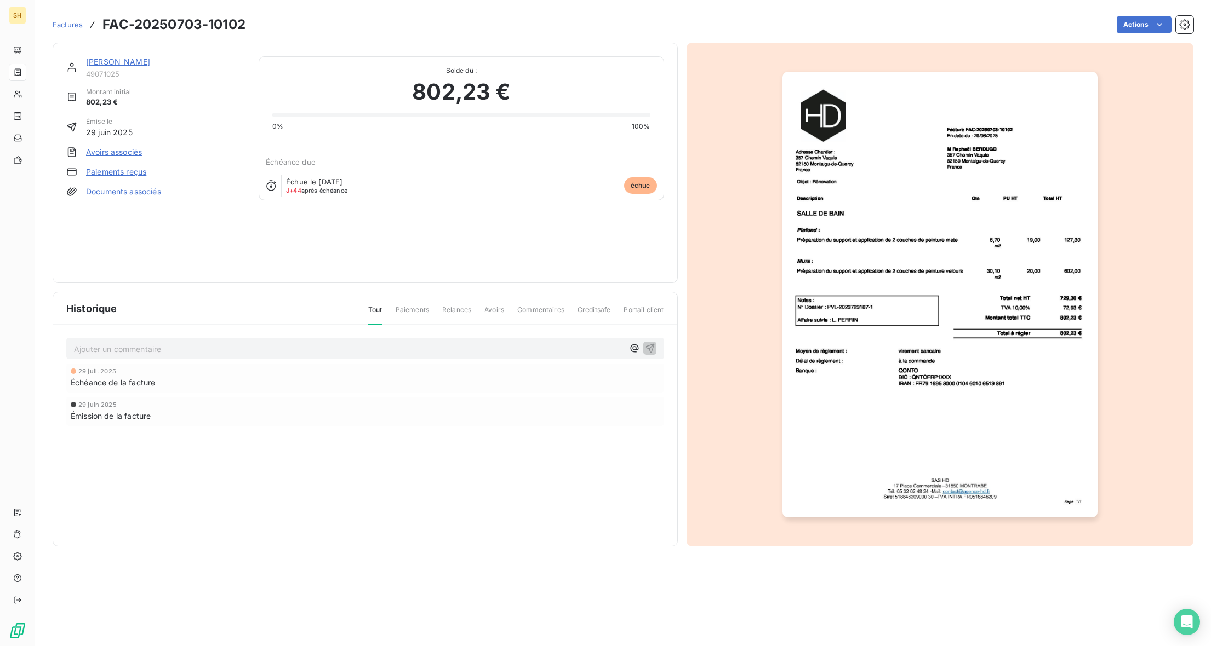
click at [104, 66] on link "[PERSON_NAME]" at bounding box center [118, 61] width 64 height 9
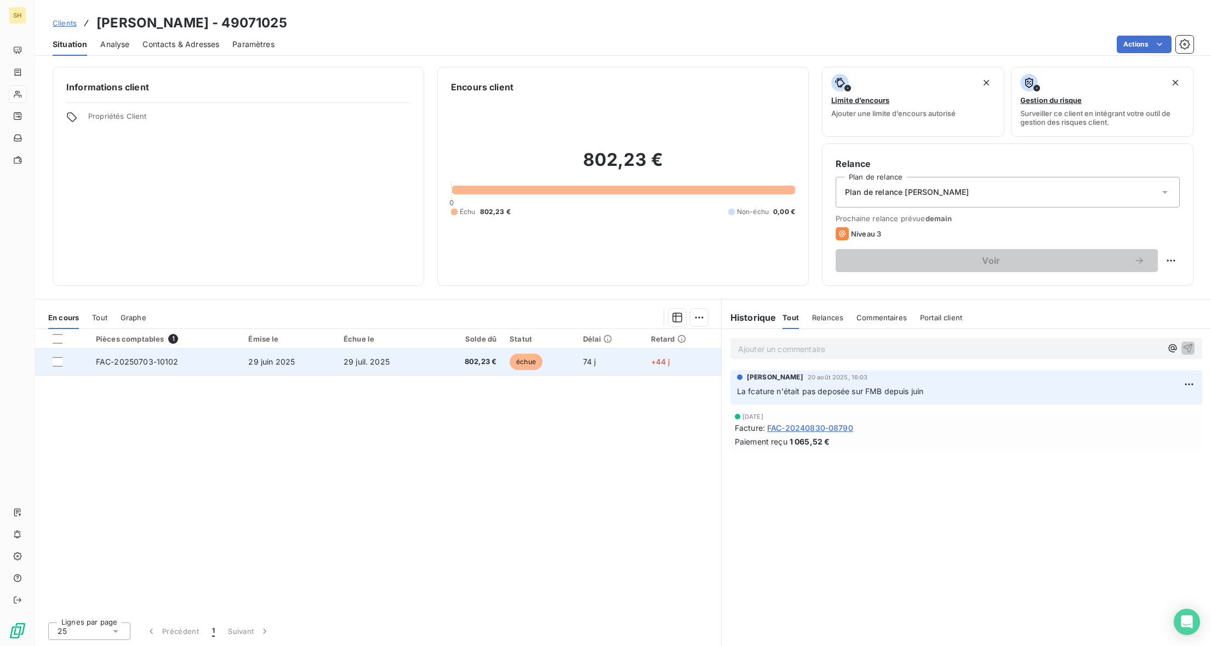
click at [292, 365] on span "29 juin 2025" at bounding box center [271, 361] width 47 height 9
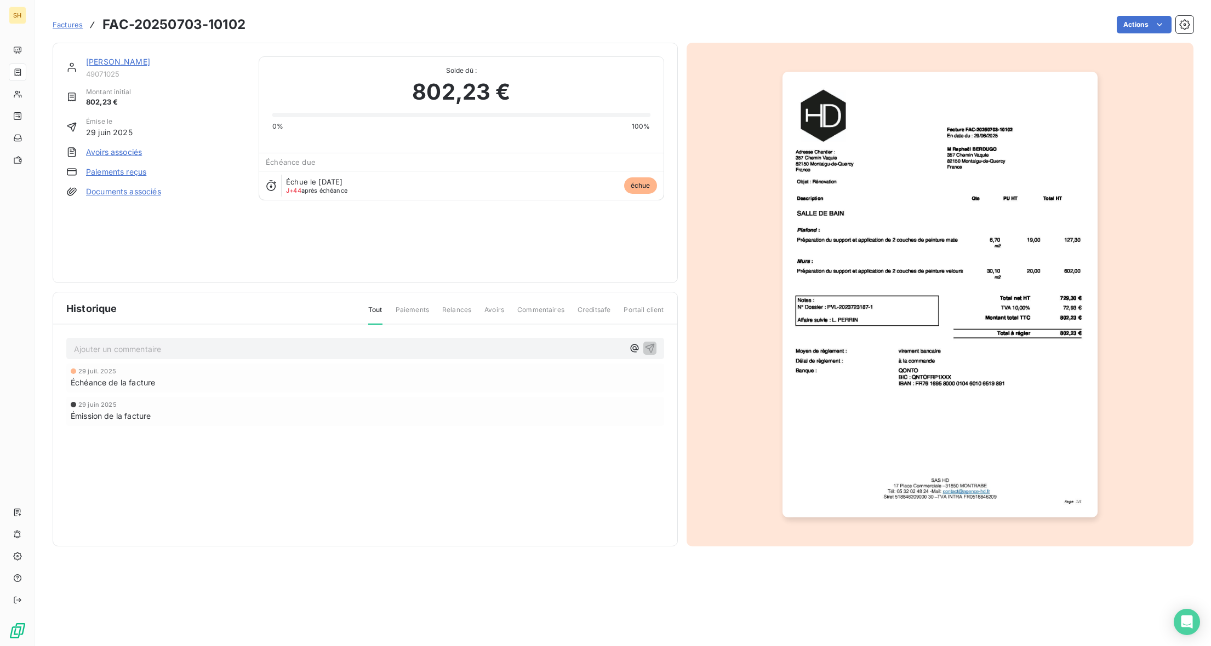
click at [420, 312] on span "Paiements" at bounding box center [412, 314] width 33 height 19
click at [456, 312] on span "Relances" at bounding box center [456, 314] width 29 height 19
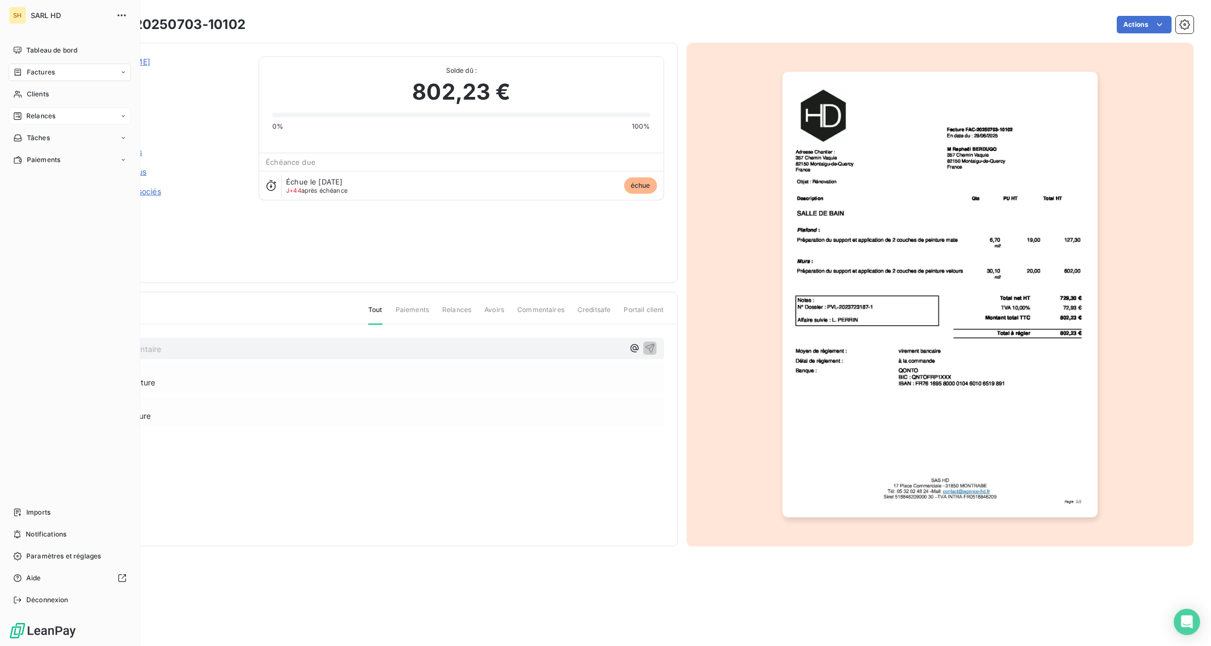
click at [31, 113] on span "Relances" at bounding box center [40, 116] width 29 height 10
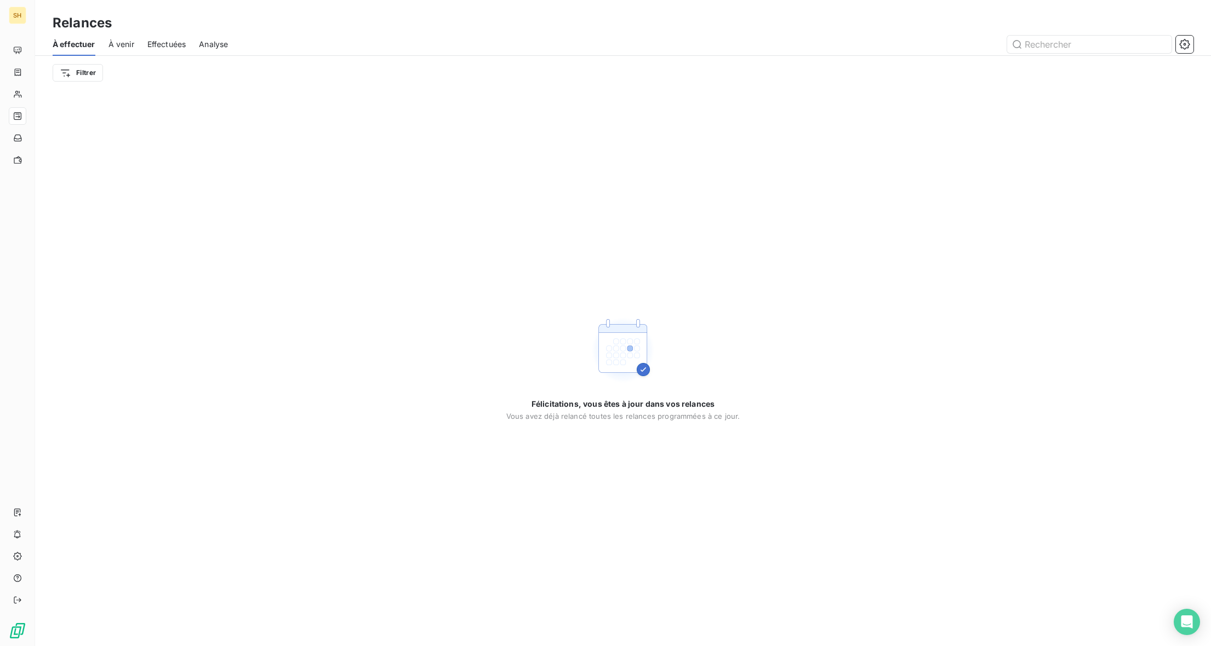
click at [153, 42] on span "Effectuées" at bounding box center [166, 44] width 39 height 11
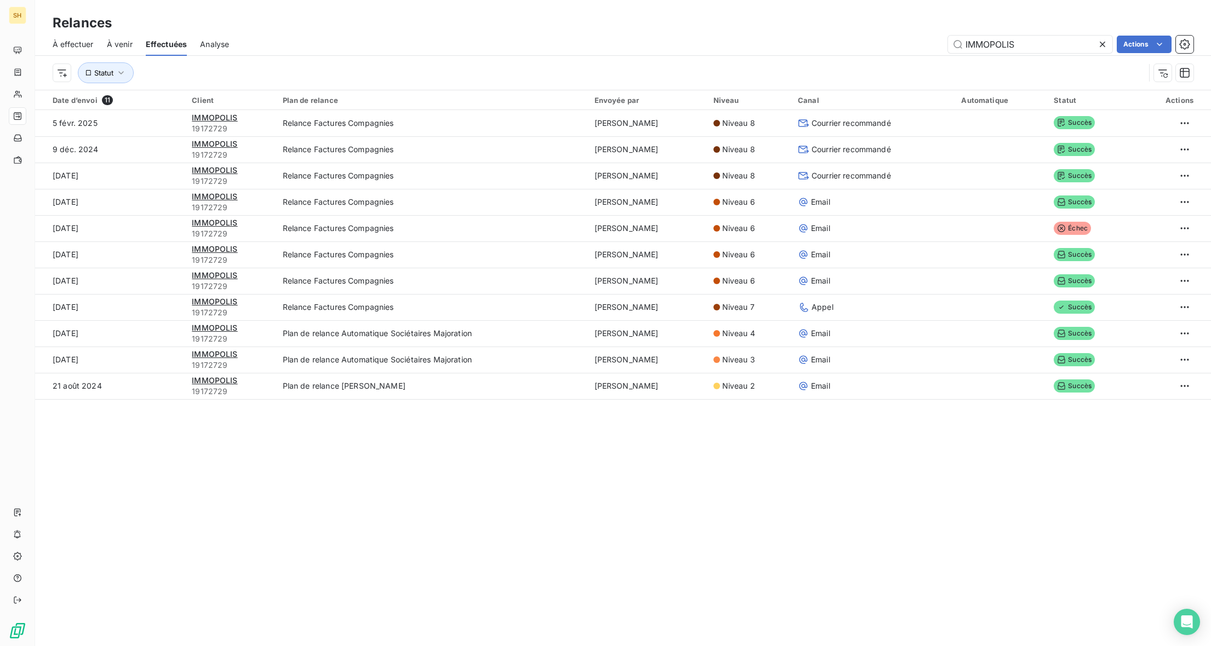
click at [1098, 42] on icon at bounding box center [1102, 44] width 11 height 11
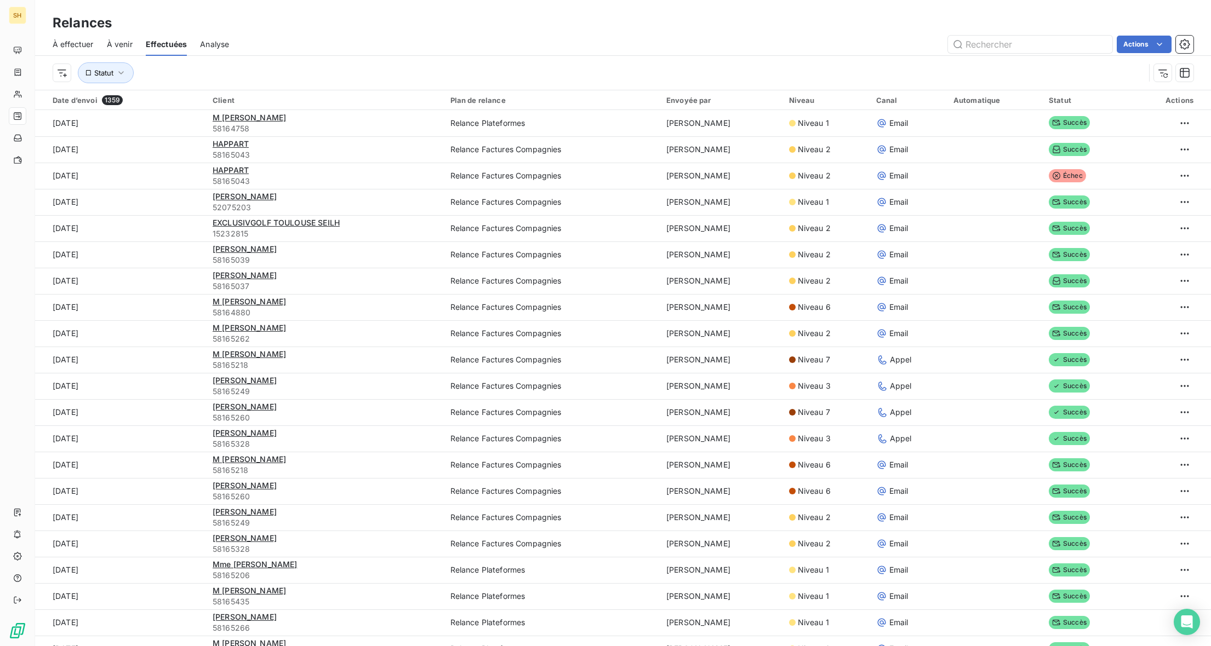
click at [78, 44] on span "À effectuer" at bounding box center [73, 44] width 41 height 11
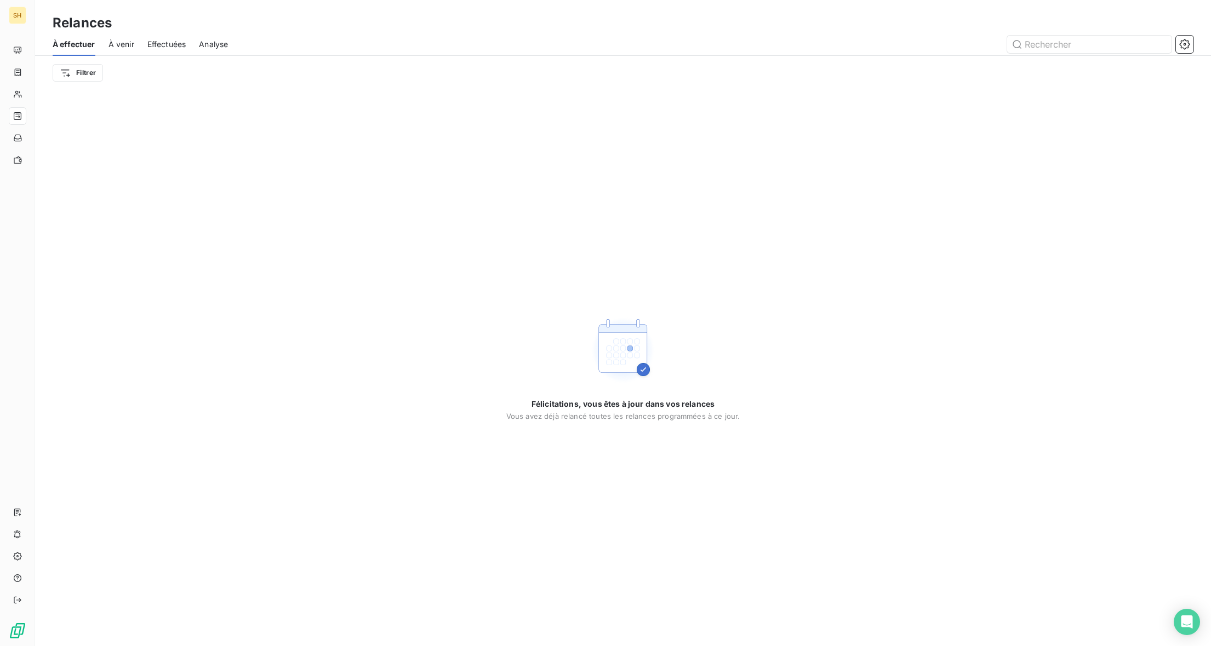
click at [117, 43] on span "À venir" at bounding box center [121, 44] width 26 height 11
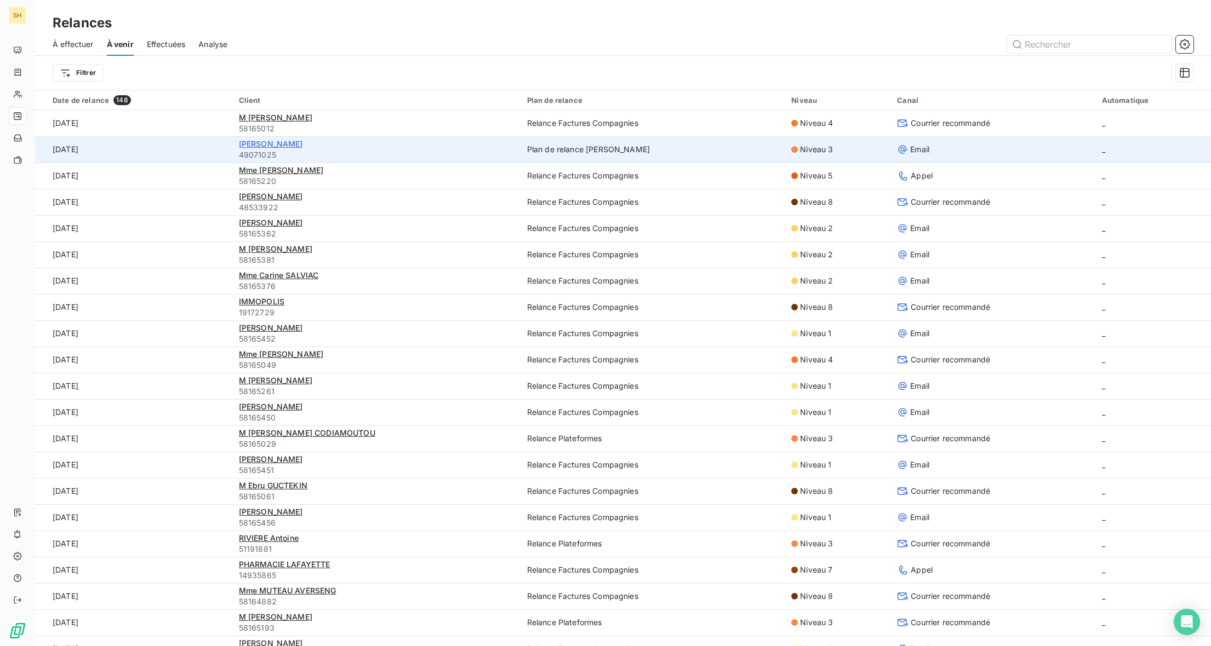
click at [282, 145] on span "[PERSON_NAME]" at bounding box center [271, 143] width 64 height 9
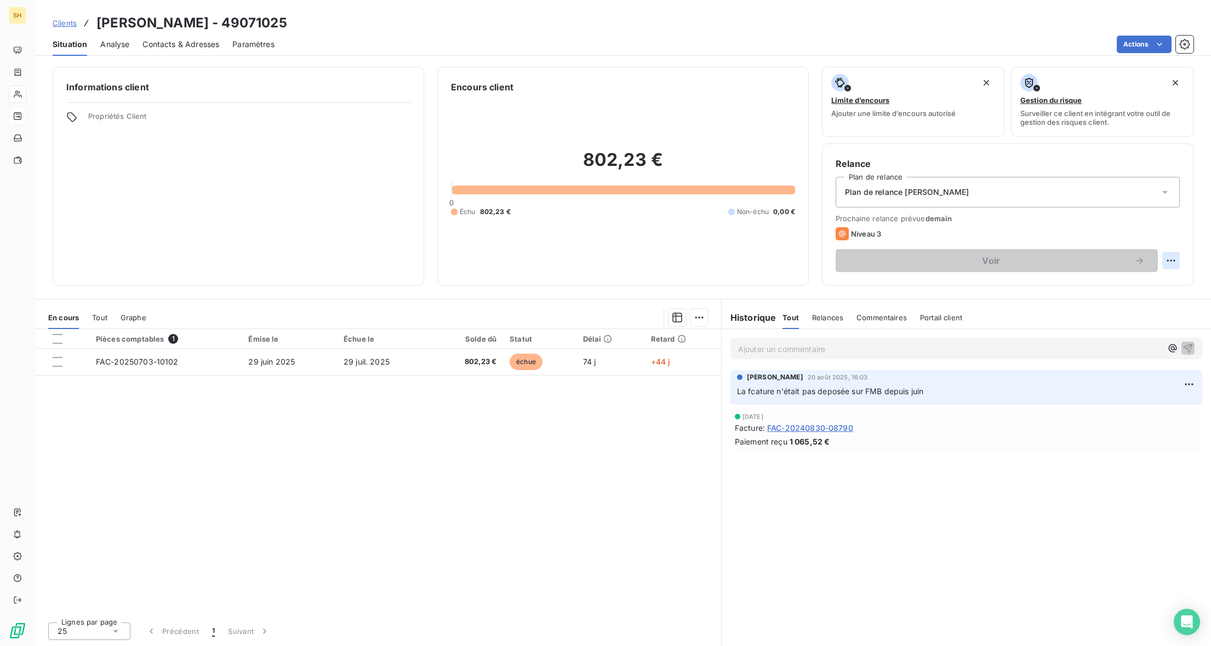
click at [1174, 261] on html "SH Clients BERDUGO Raphaël - 49071025 Situation Analyse Contacts & Adresses Par…" at bounding box center [605, 323] width 1211 height 646
click at [1145, 279] on div "Replanifier cette action" at bounding box center [1125, 285] width 98 height 18
select select "8"
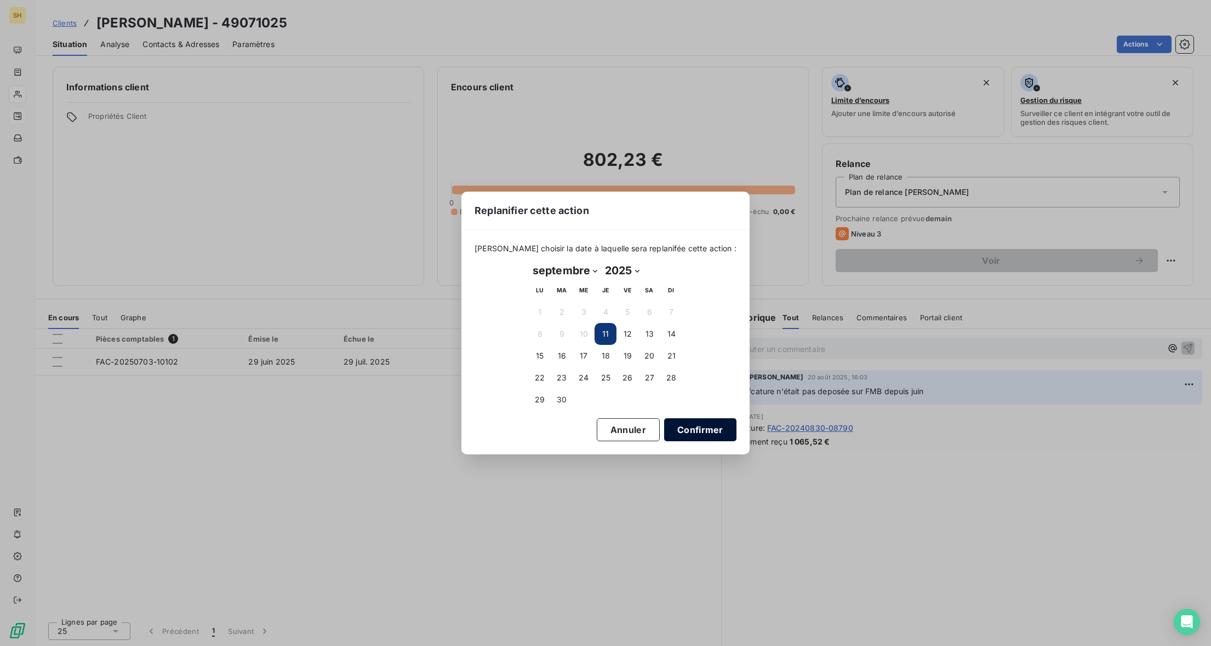
click at [698, 428] on button "Confirmer" at bounding box center [700, 430] width 72 height 23
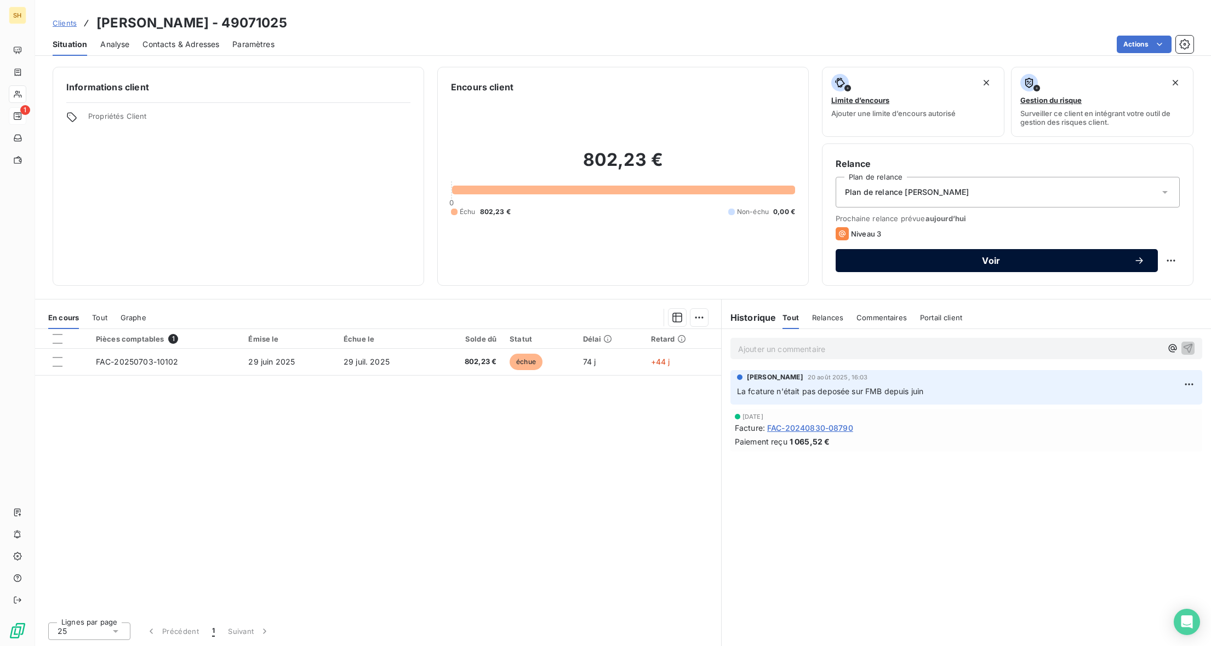
click at [950, 261] on span "Voir" at bounding box center [991, 260] width 285 height 9
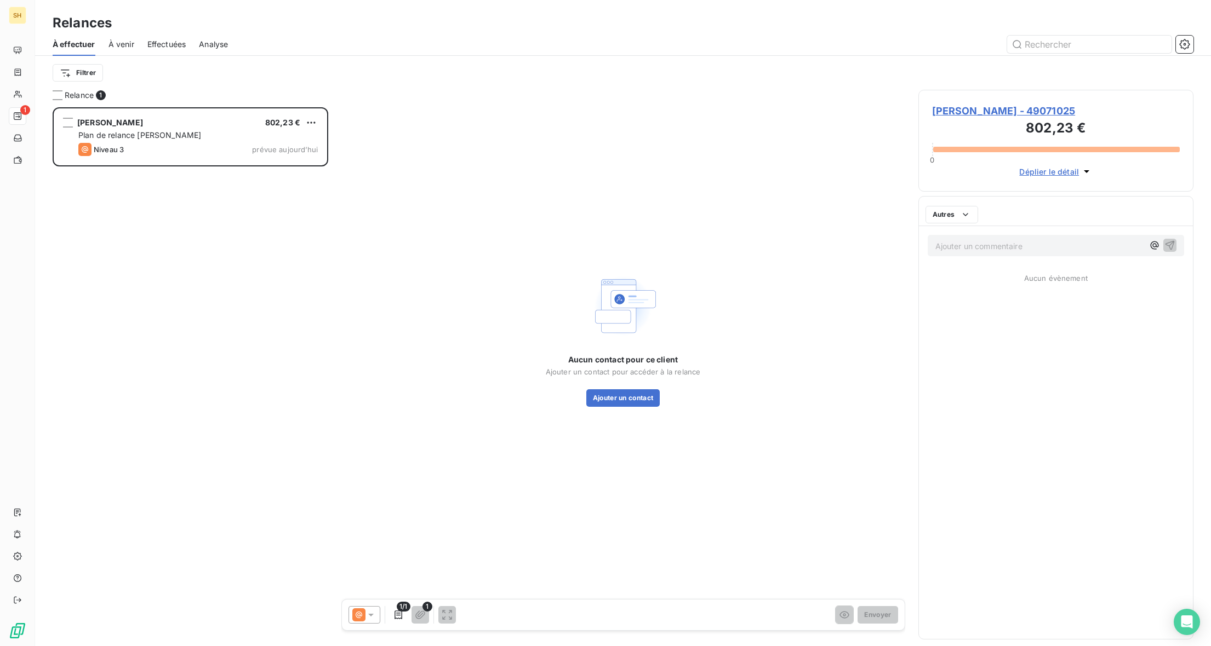
scroll to position [539, 275]
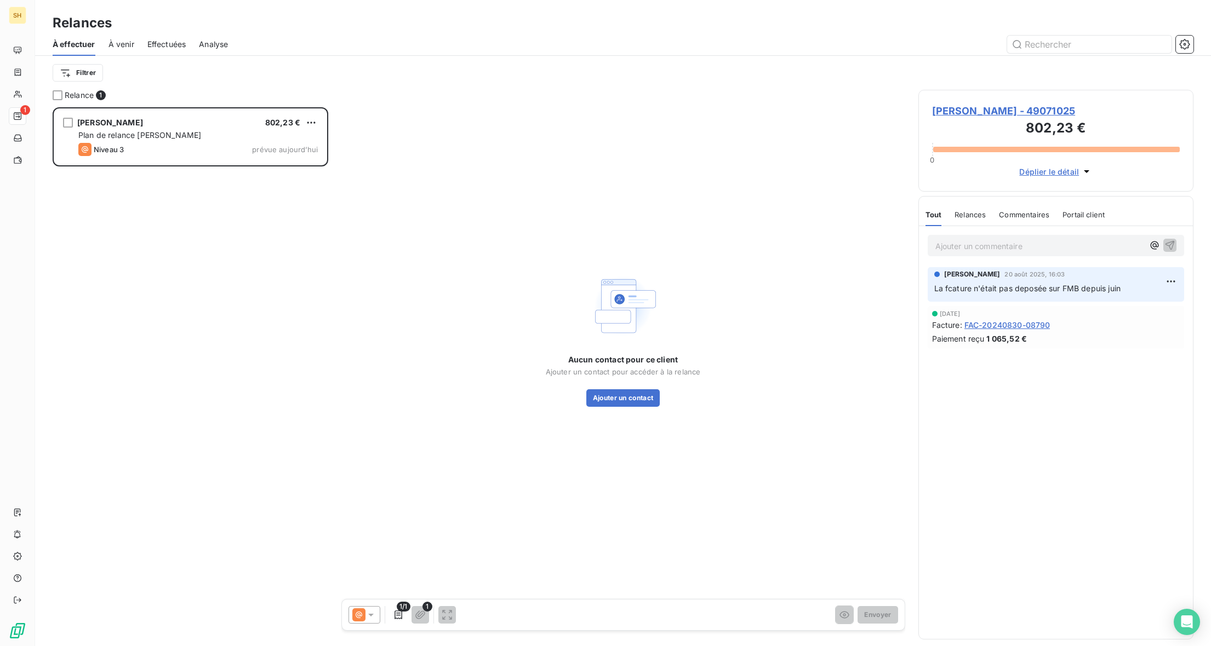
scroll to position [539, 275]
